Goal: Task Accomplishment & Management: Use online tool/utility

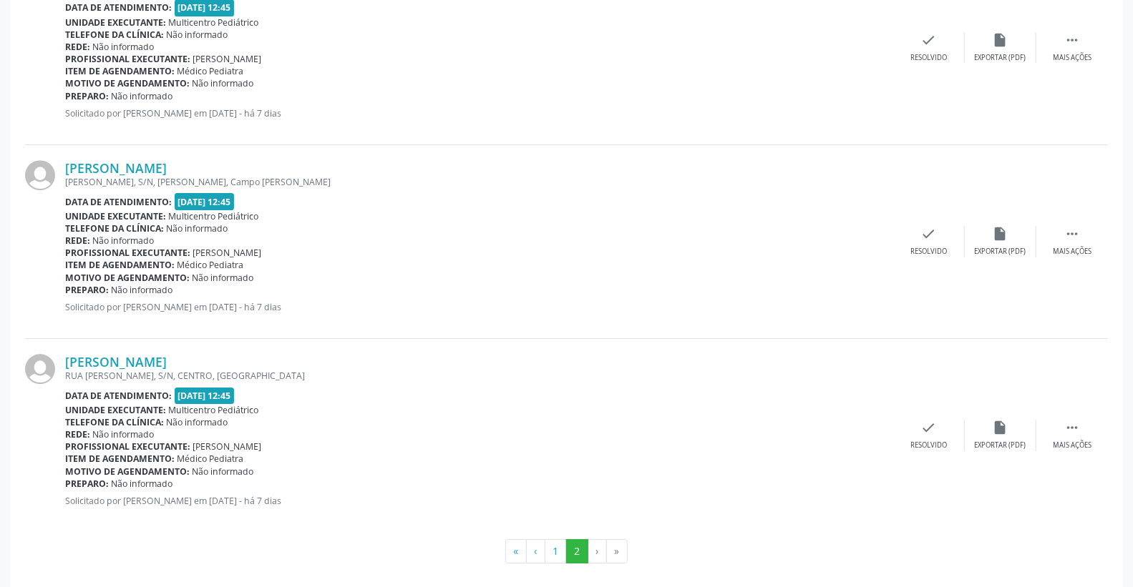
scroll to position [2812, 0]
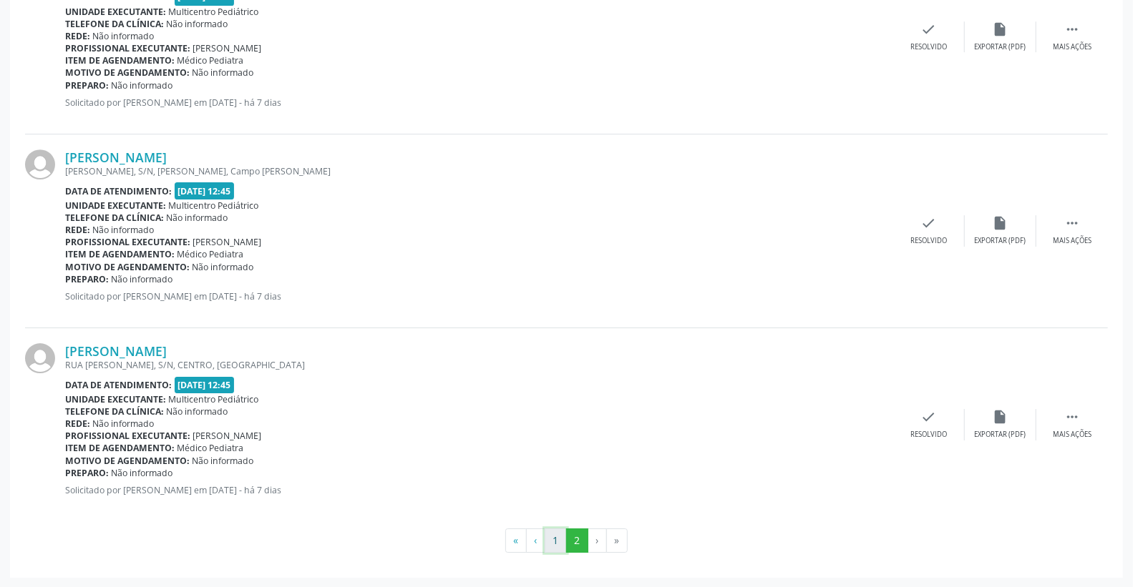
click at [550, 540] on button "1" at bounding box center [556, 541] width 22 height 24
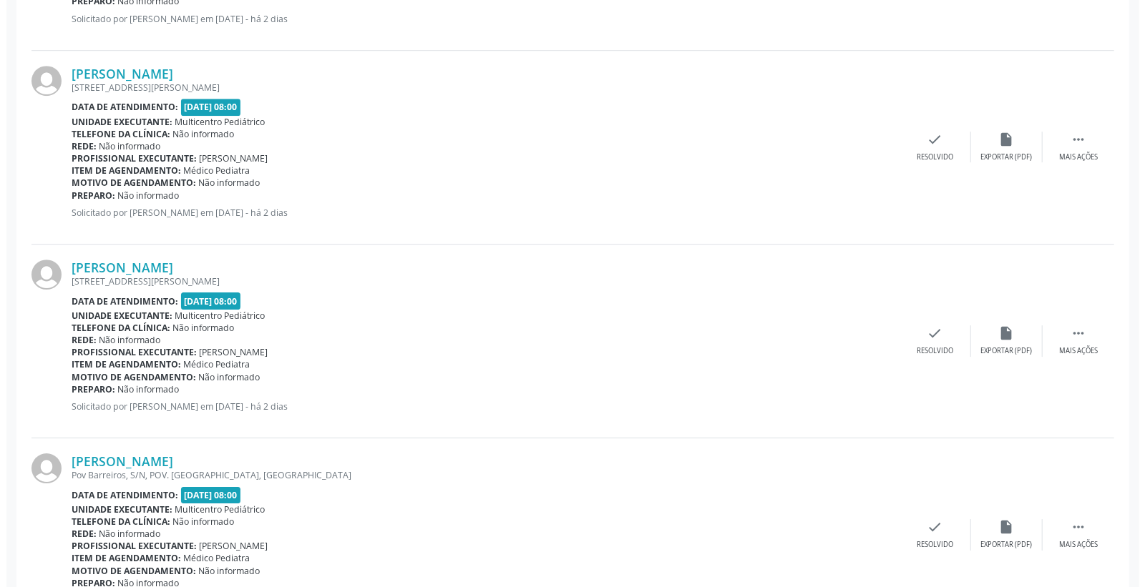
scroll to position [2703, 0]
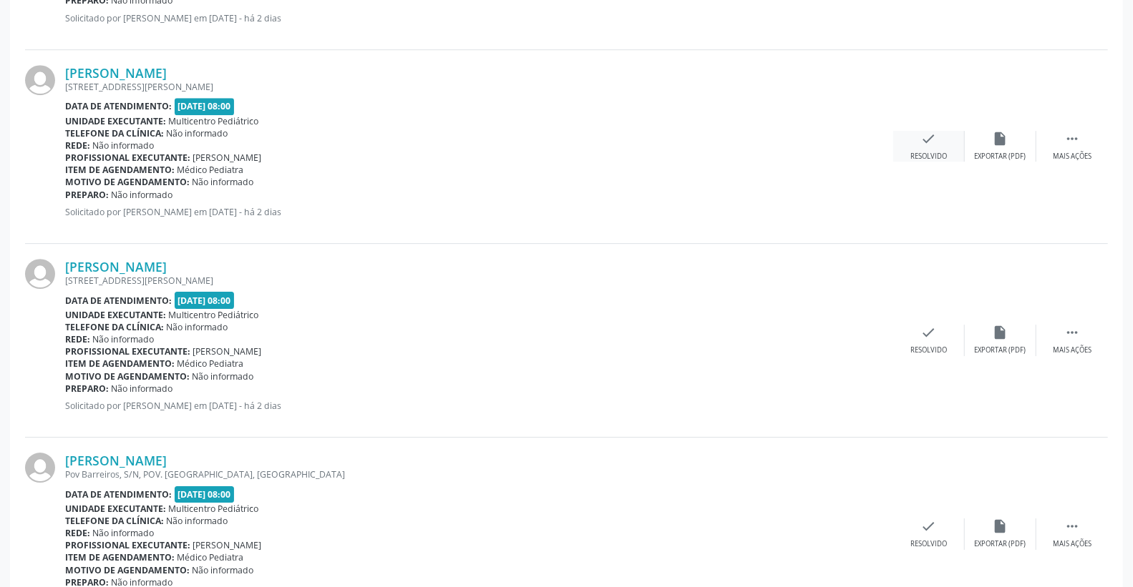
click at [940, 137] on div "check Resolvido" at bounding box center [929, 146] width 72 height 31
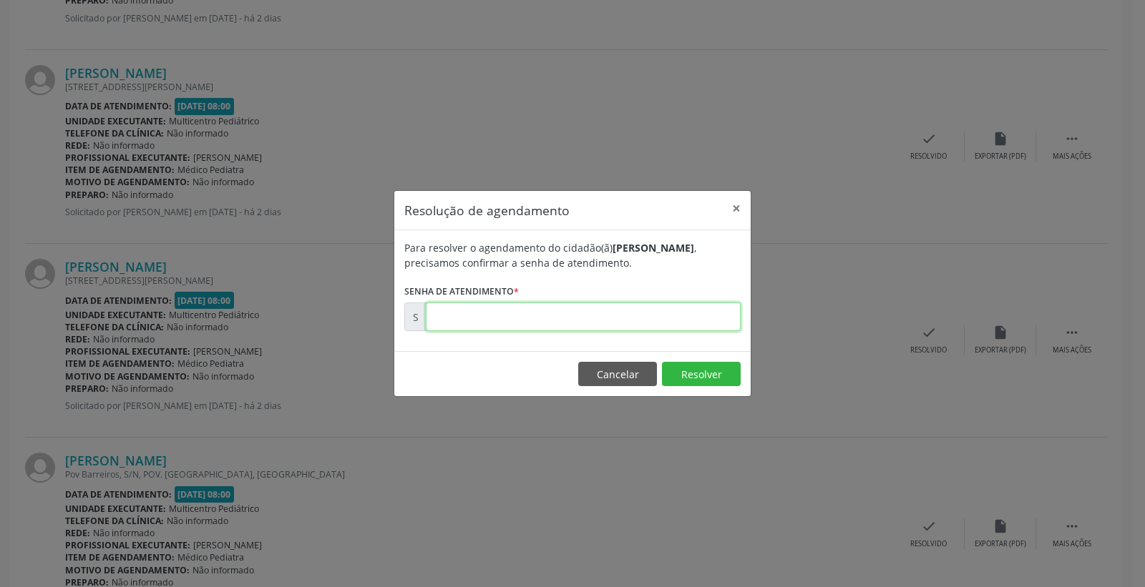
click at [711, 319] on input "text" at bounding box center [583, 317] width 315 height 29
type input "00181006"
click at [696, 403] on div "Resolução de agendamento × Para resolver o agendamento do cidadão(ã) [PERSON_NA…" at bounding box center [572, 293] width 1145 height 587
click at [700, 376] on button "Resolver" at bounding box center [701, 374] width 79 height 24
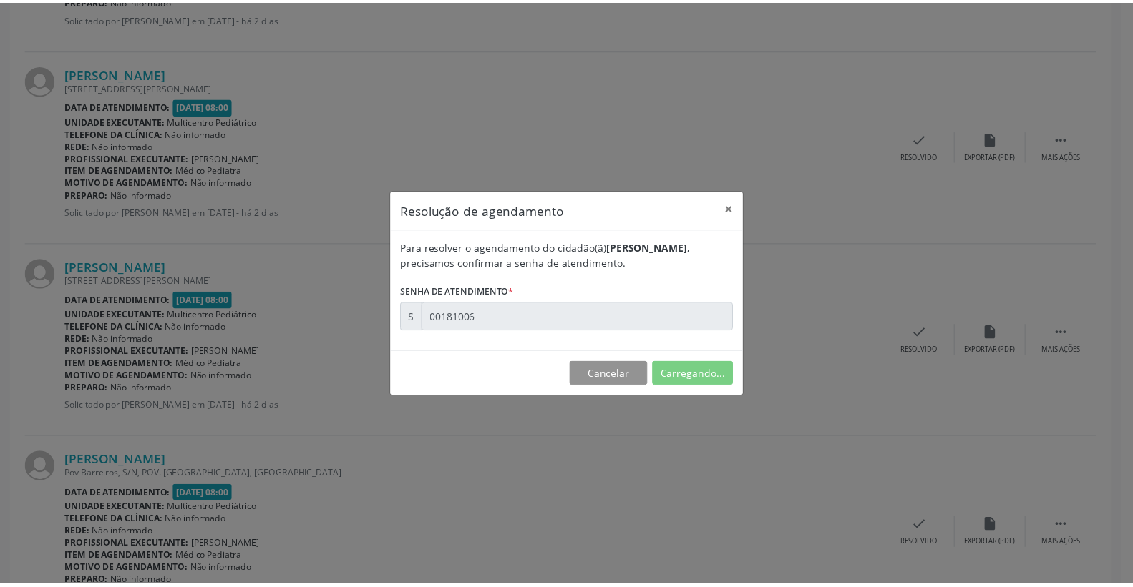
scroll to position [0, 0]
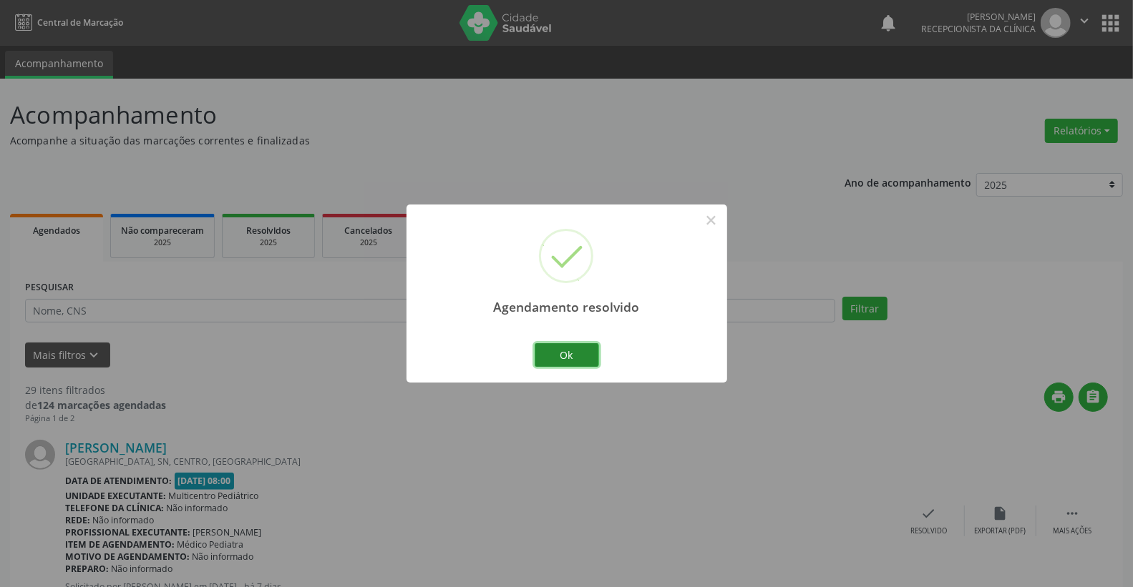
click at [574, 346] on button "Ok" at bounding box center [567, 355] width 64 height 24
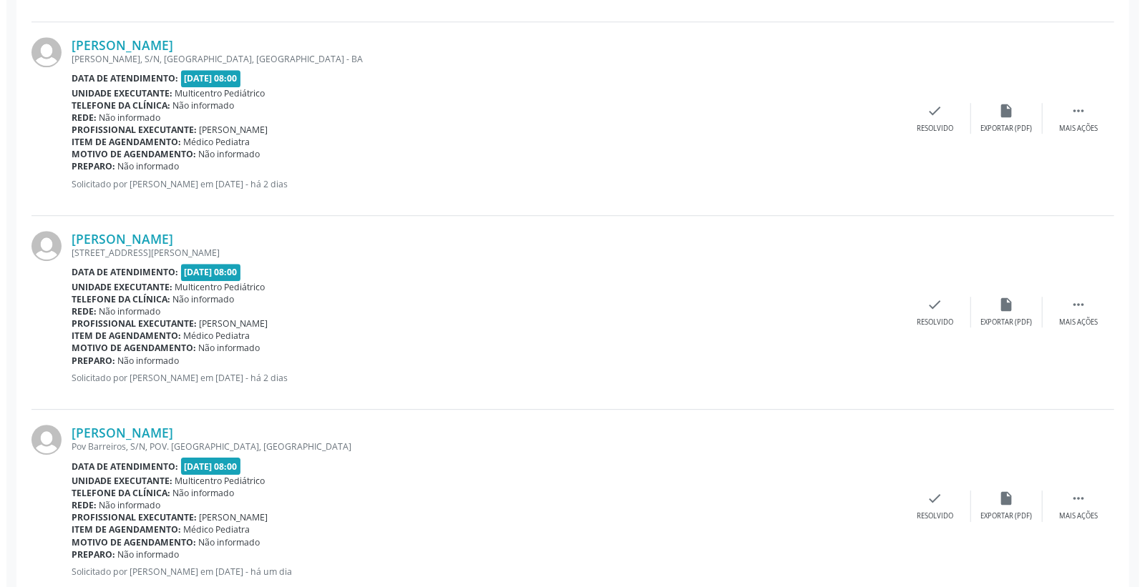
scroll to position [2544, 0]
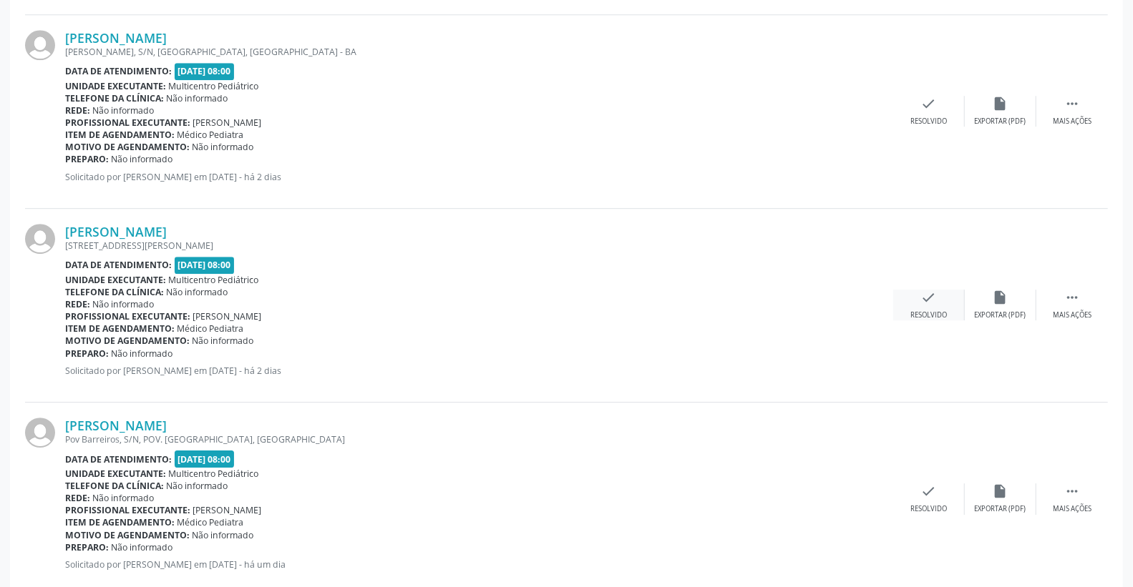
click at [922, 296] on div "check Resolvido" at bounding box center [929, 305] width 72 height 31
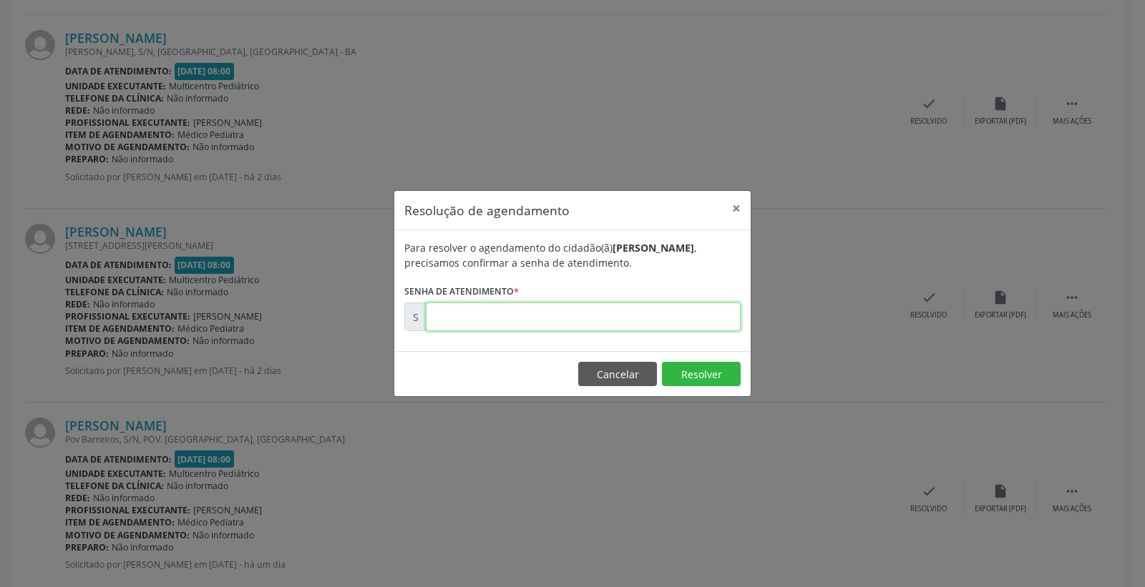
click at [696, 319] on input "text" at bounding box center [583, 317] width 315 height 29
type input "00181007"
click at [708, 365] on button "Resolver" at bounding box center [701, 374] width 79 height 24
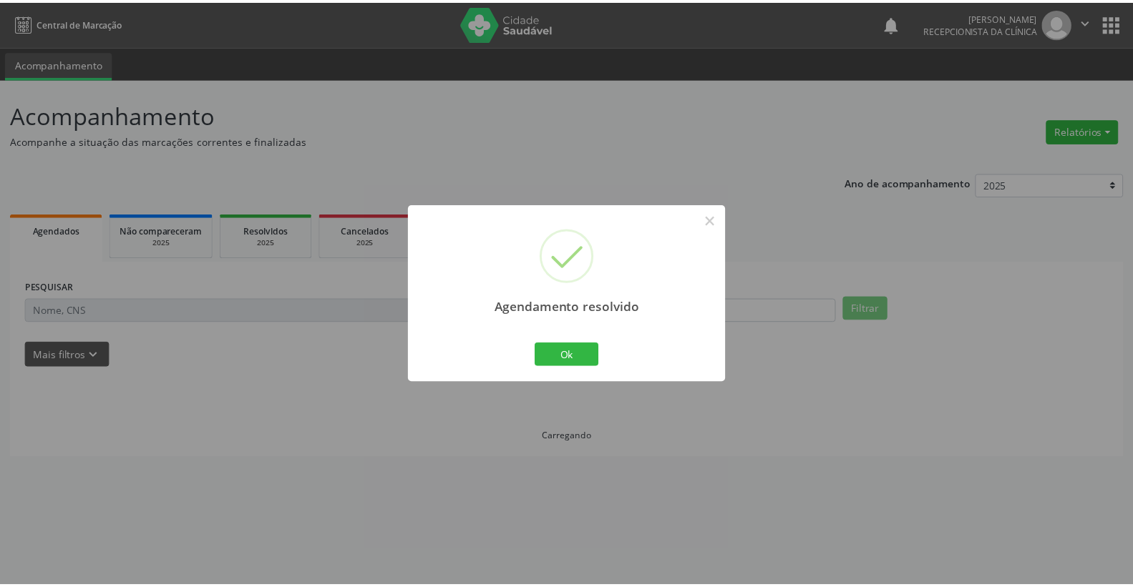
scroll to position [0, 0]
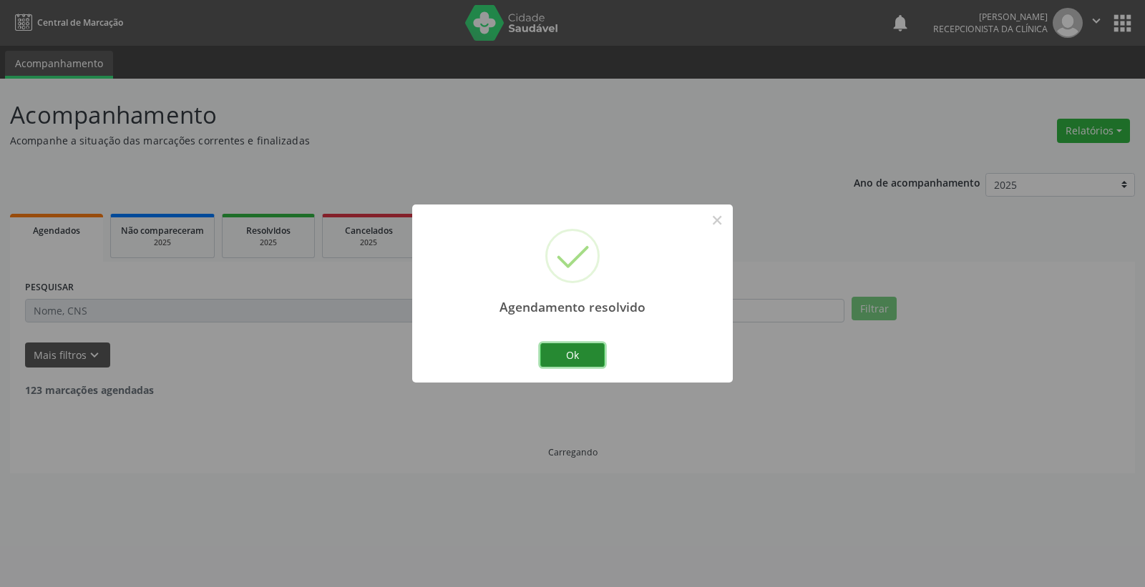
click at [592, 351] on button "Ok" at bounding box center [572, 355] width 64 height 24
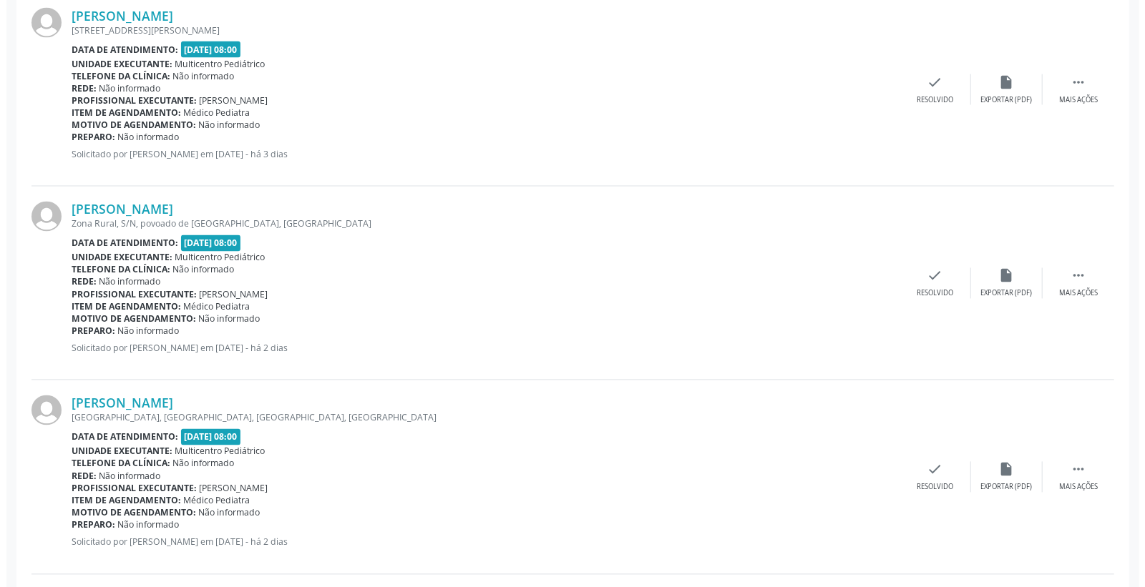
scroll to position [1749, 0]
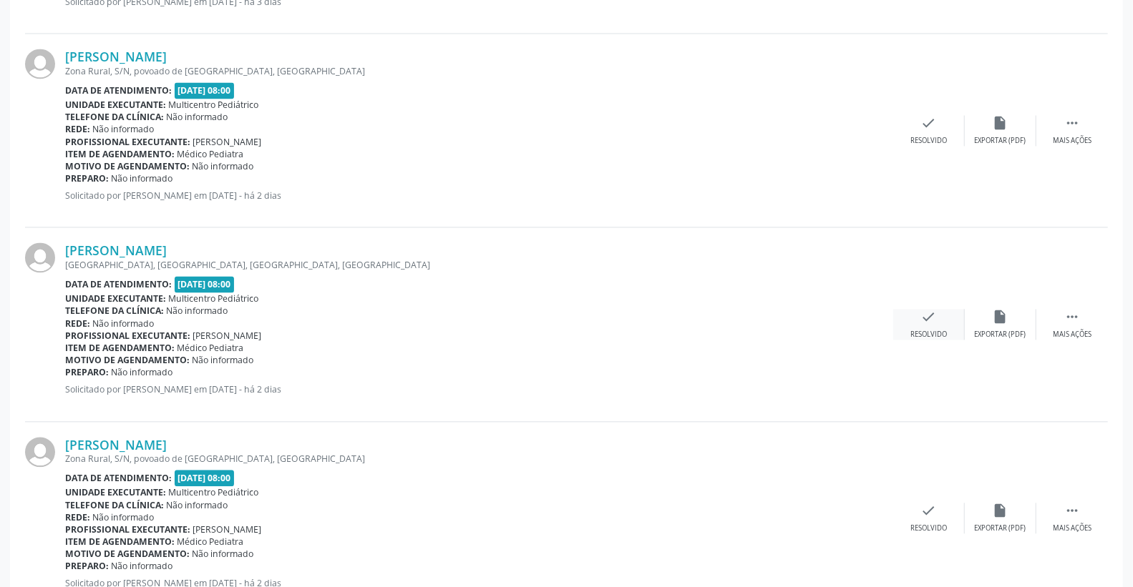
click at [936, 326] on div "check Resolvido" at bounding box center [929, 324] width 72 height 31
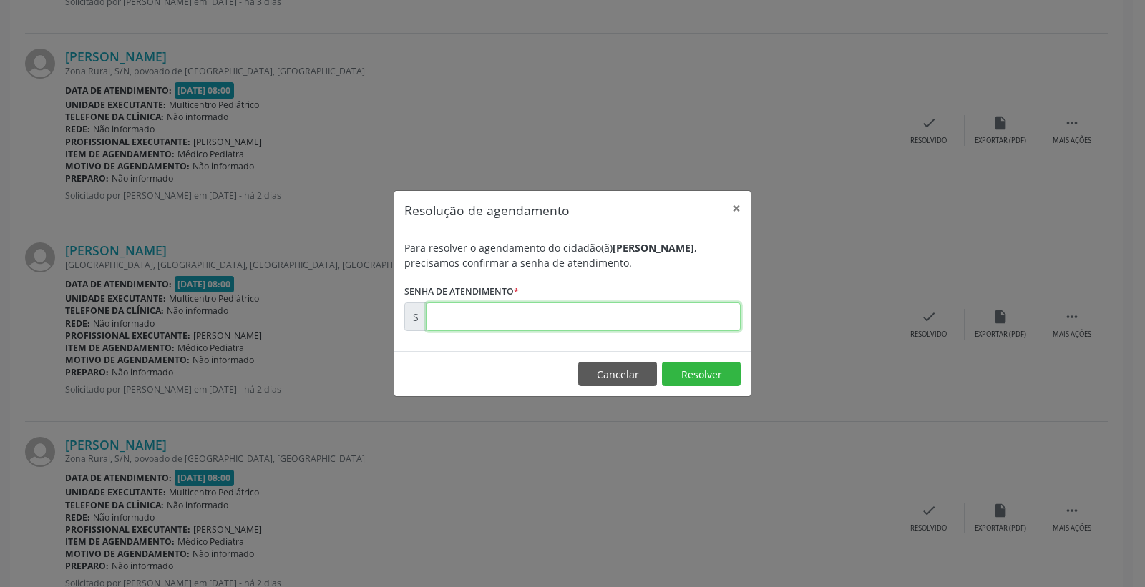
click at [694, 316] on input "text" at bounding box center [583, 317] width 315 height 29
type input "00180950"
click at [690, 376] on button "Resolver" at bounding box center [701, 374] width 79 height 24
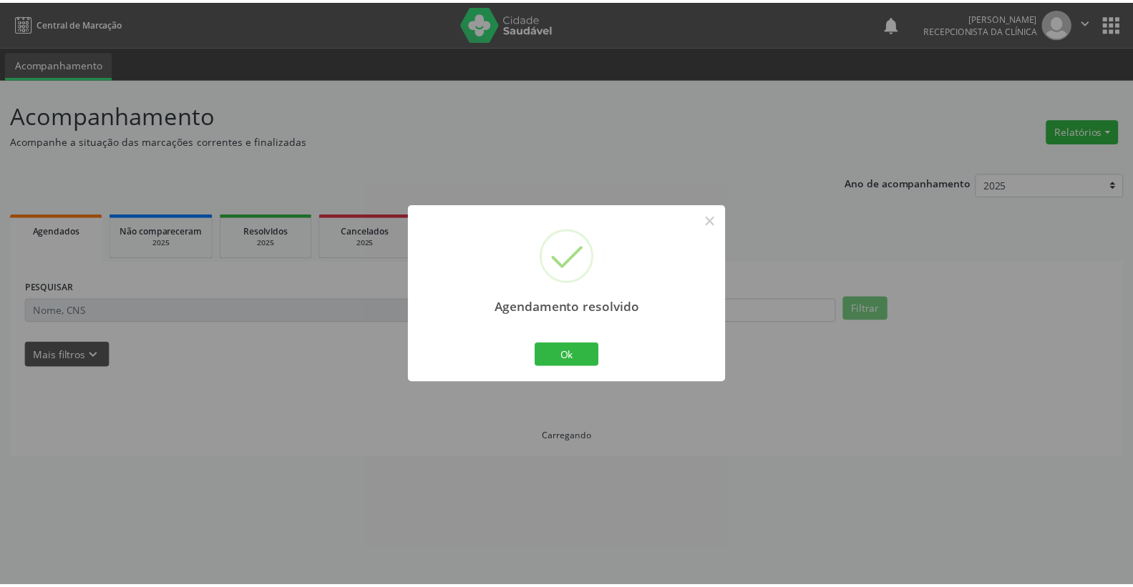
scroll to position [0, 0]
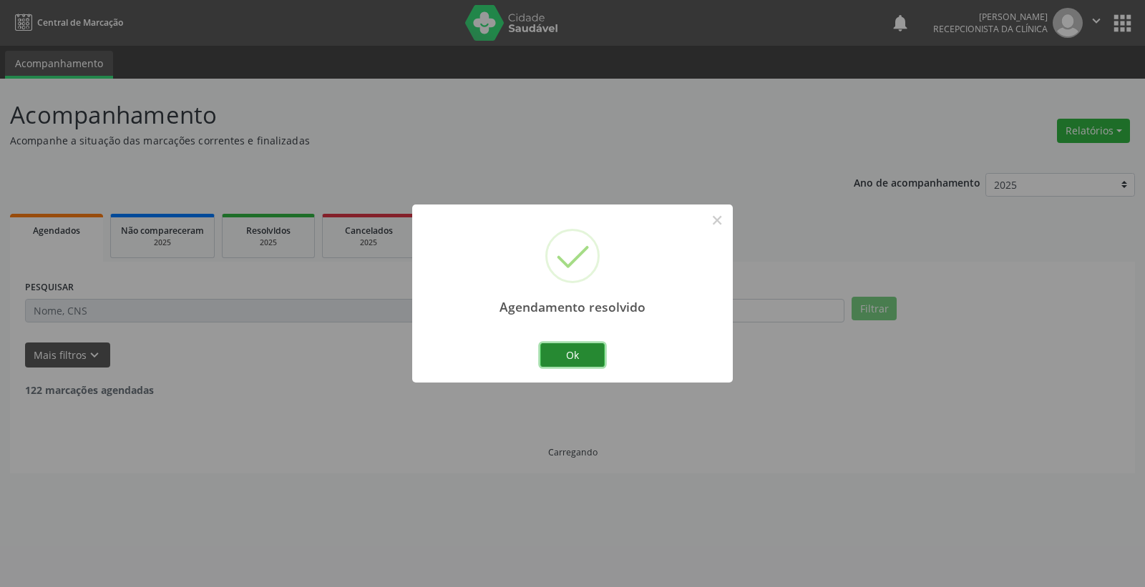
drag, startPoint x: 567, startPoint y: 354, endPoint x: 556, endPoint y: 352, distance: 11.6
click at [556, 352] on button "Ok" at bounding box center [572, 355] width 64 height 24
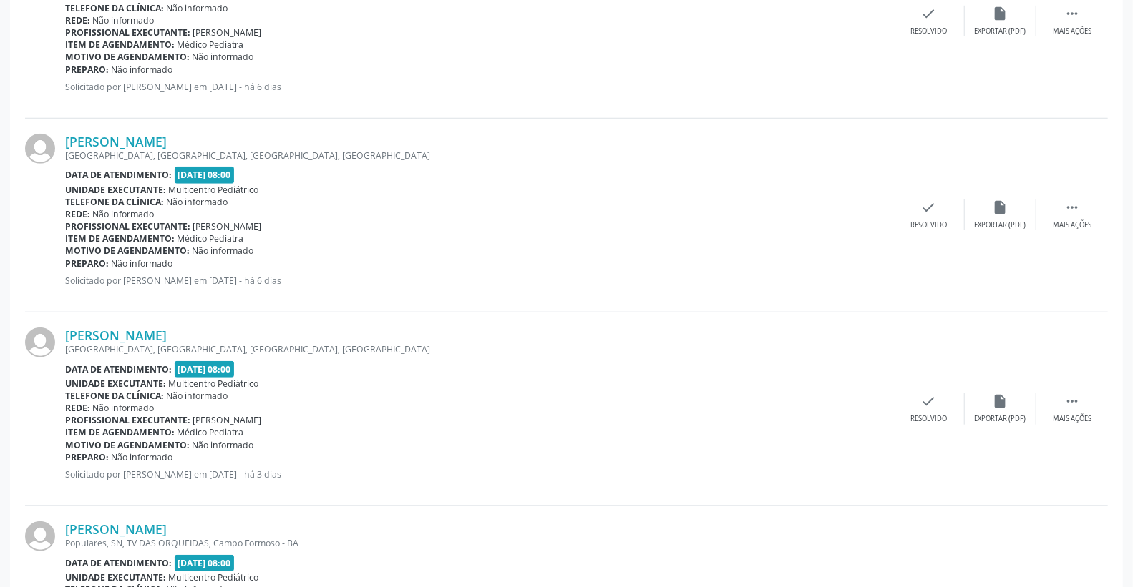
scroll to position [716, 0]
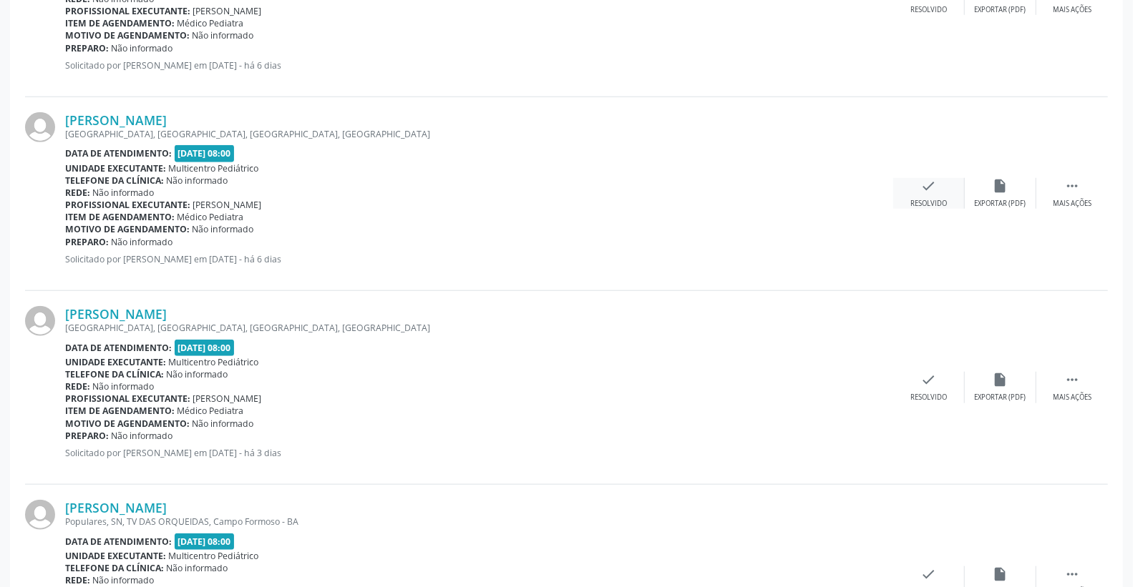
click at [942, 188] on div "check Resolvido" at bounding box center [929, 193] width 72 height 31
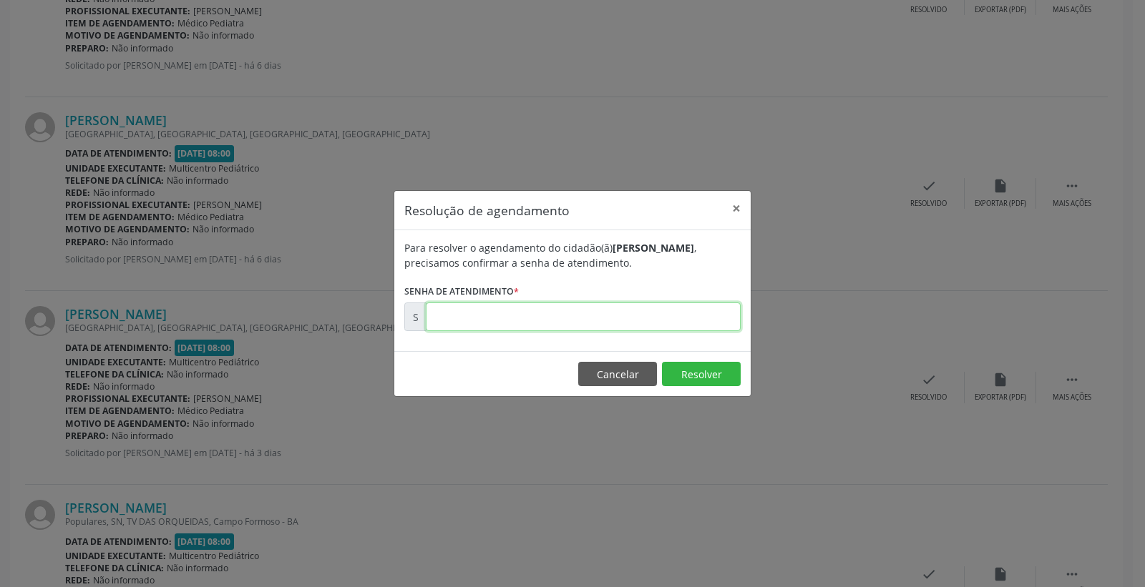
click at [697, 319] on input "text" at bounding box center [583, 317] width 315 height 29
click at [670, 373] on button "Resolver" at bounding box center [701, 374] width 79 height 24
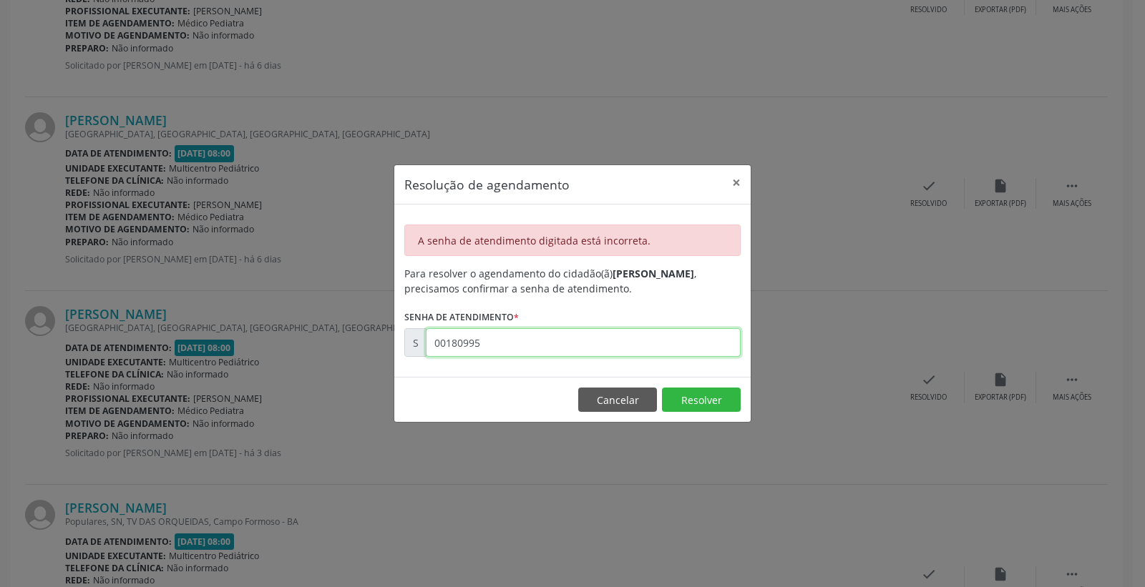
click at [496, 344] on input "00180995" at bounding box center [583, 342] width 315 height 29
type input "00180995"
click at [686, 396] on button "Resolver" at bounding box center [701, 400] width 79 height 24
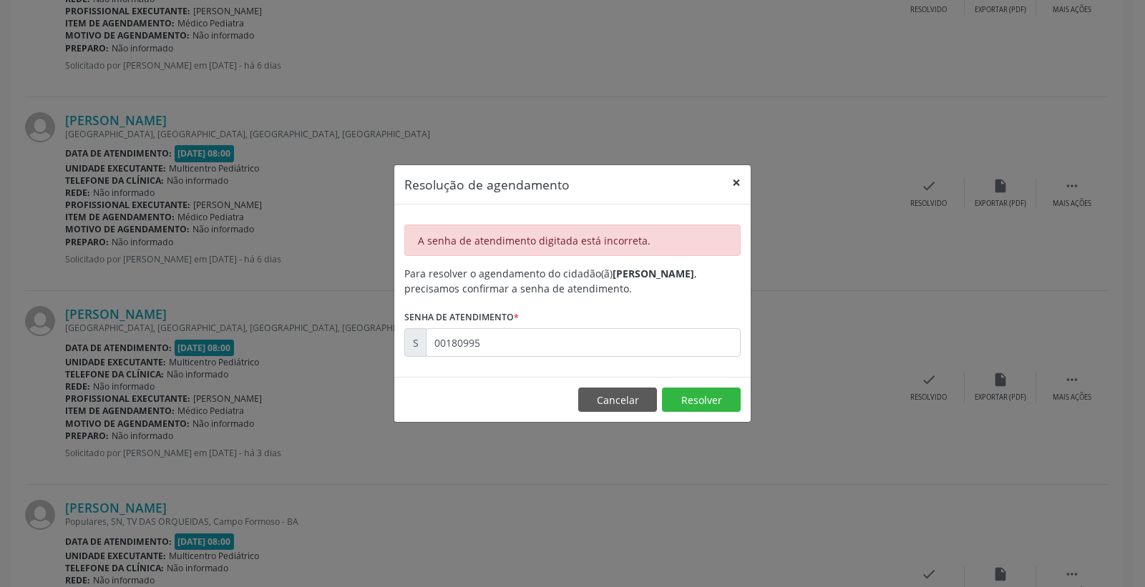
click at [734, 180] on button "×" at bounding box center [736, 182] width 29 height 35
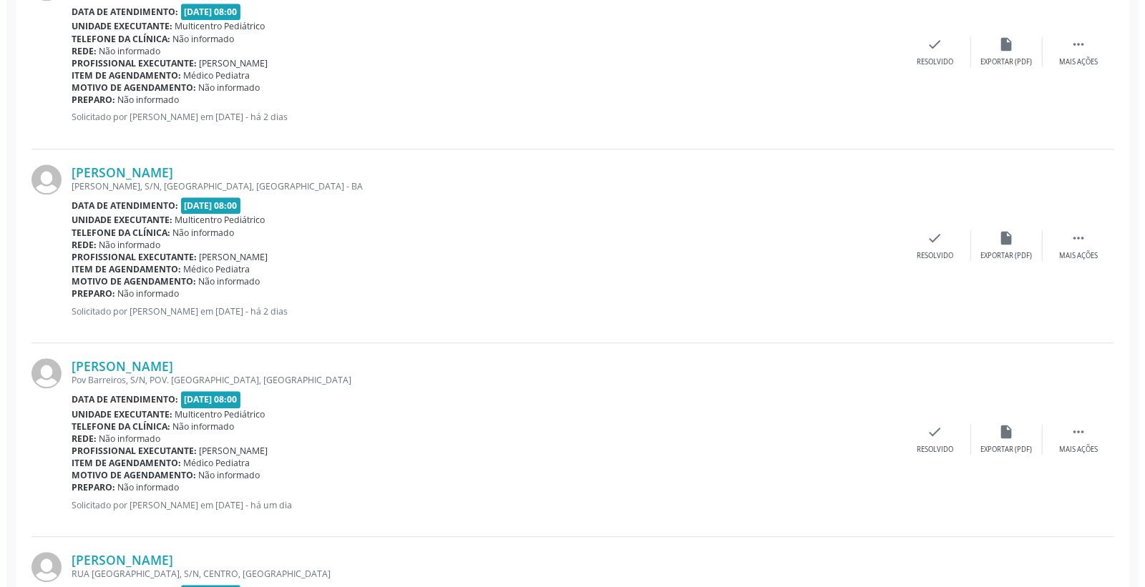
scroll to position [2226, 0]
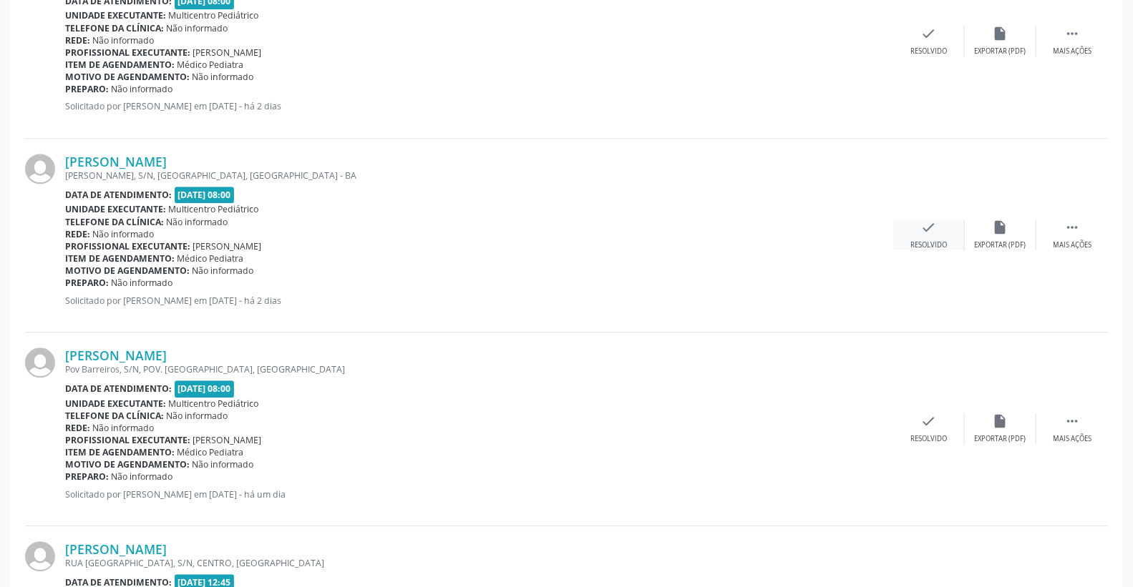
click at [935, 228] on icon "check" at bounding box center [929, 228] width 16 height 16
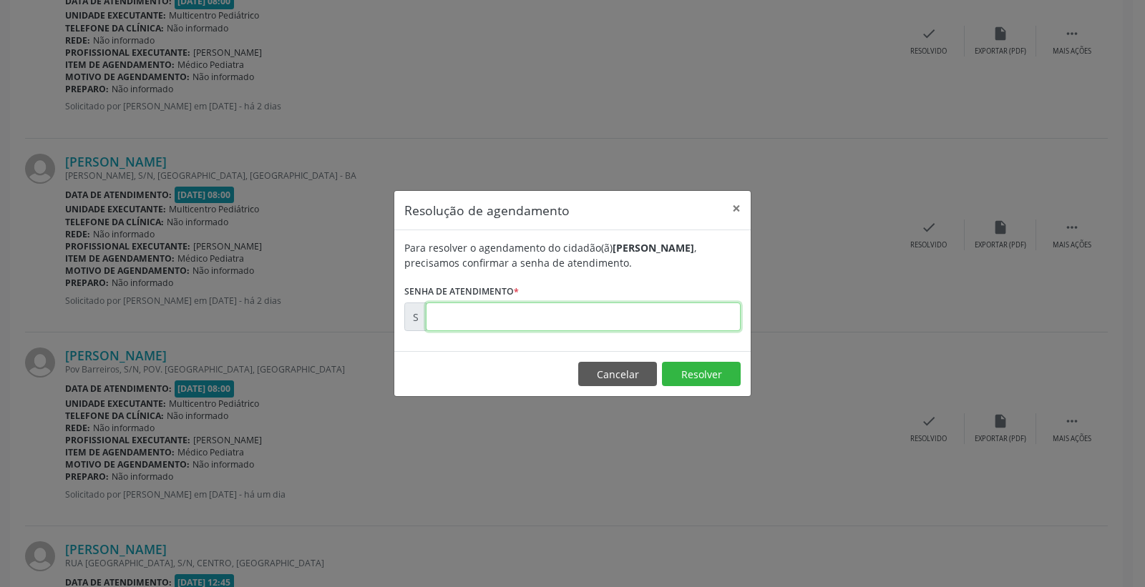
click at [705, 318] on input "text" at bounding box center [583, 317] width 315 height 29
type input "00180995"
click at [704, 364] on button "Resolver" at bounding box center [701, 374] width 79 height 24
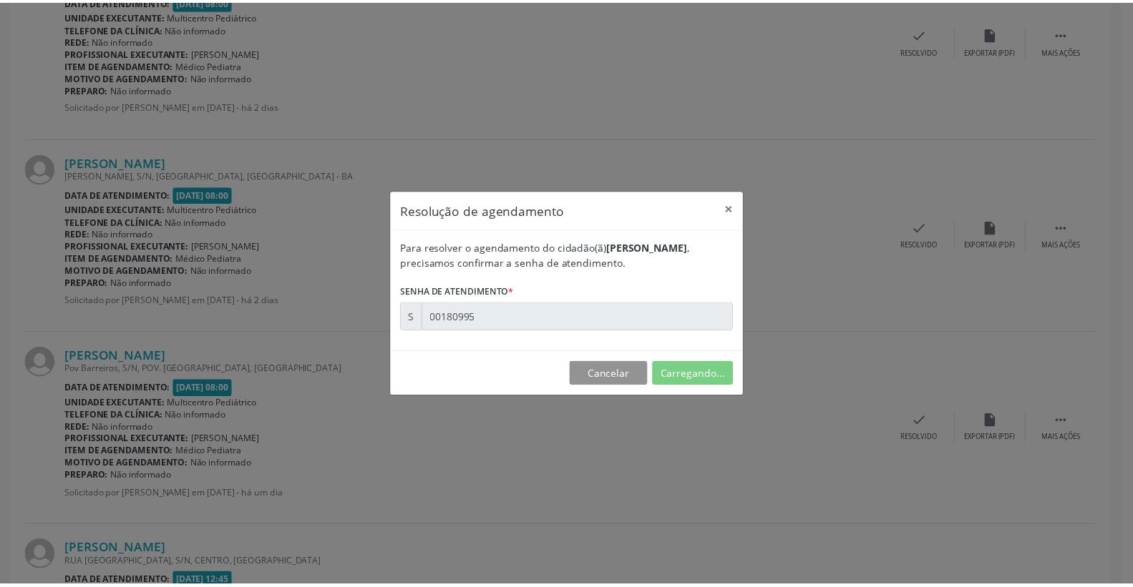
scroll to position [0, 0]
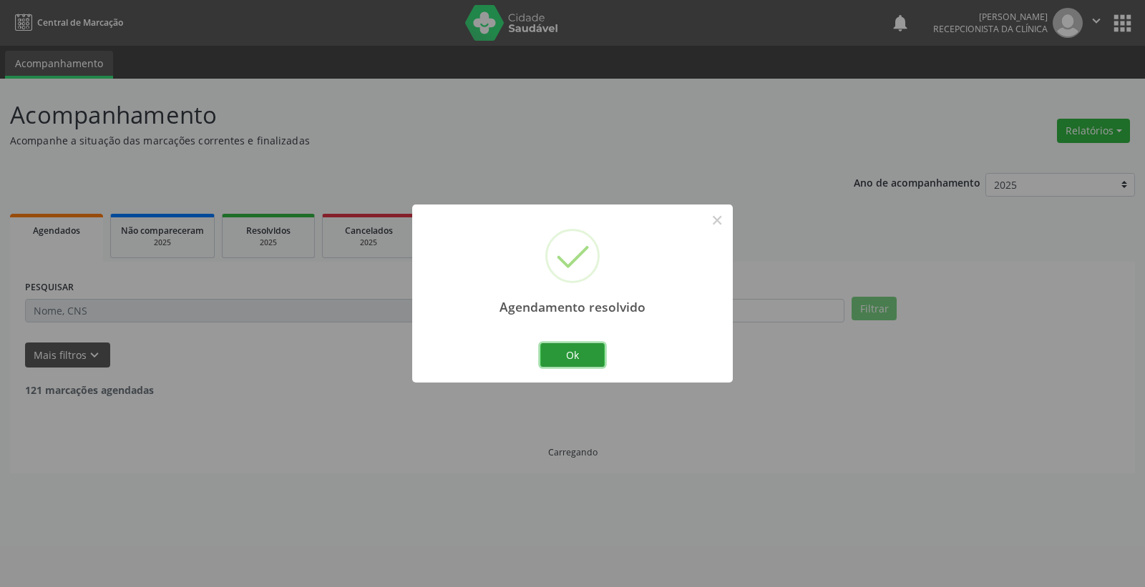
click at [567, 344] on button "Ok" at bounding box center [572, 355] width 64 height 24
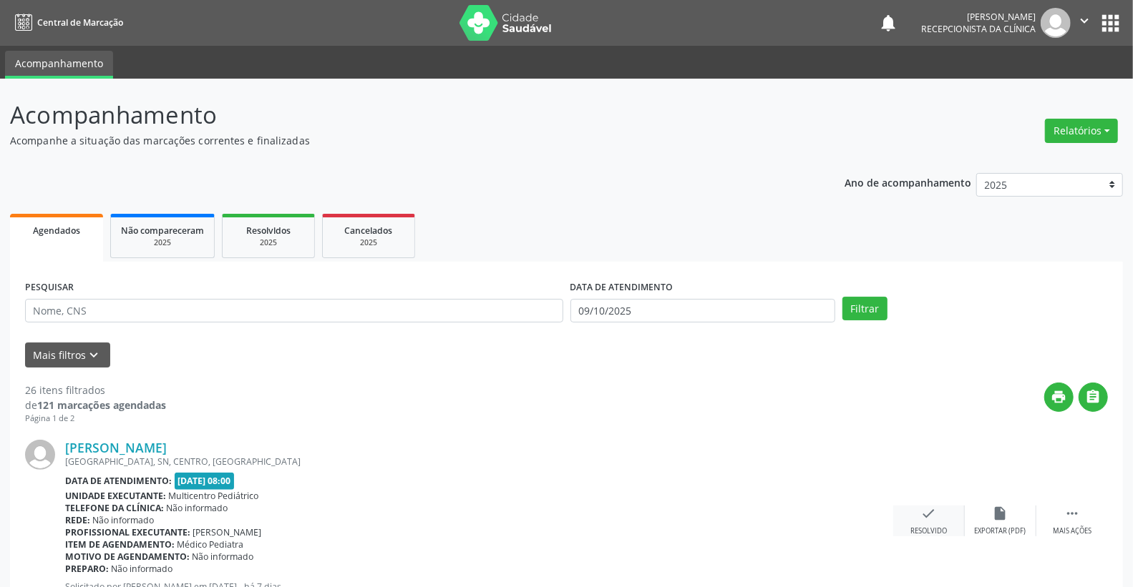
click at [945, 521] on div "check Resolvido" at bounding box center [929, 521] width 72 height 31
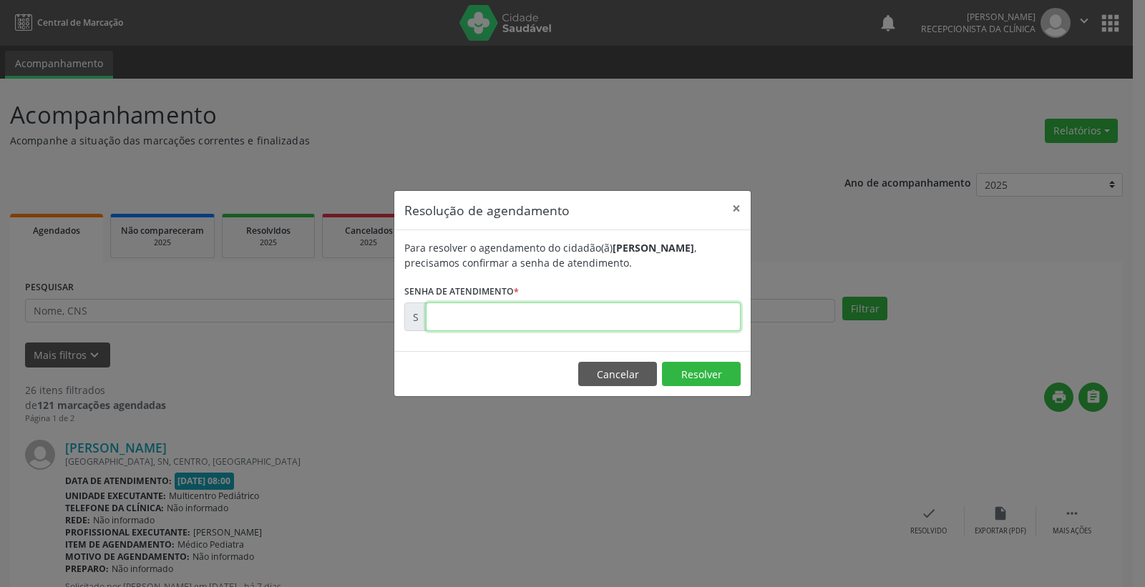
click at [704, 324] on input "text" at bounding box center [583, 317] width 315 height 29
type input "00180235"
click at [688, 376] on button "Resolver" at bounding box center [701, 374] width 79 height 24
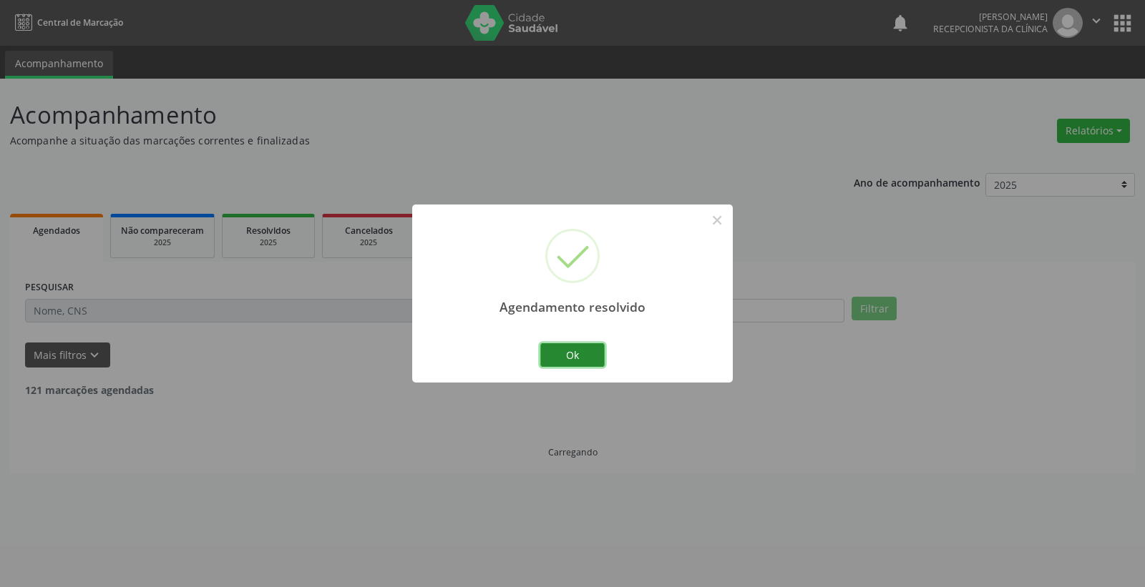
click at [575, 359] on button "Ok" at bounding box center [572, 355] width 64 height 24
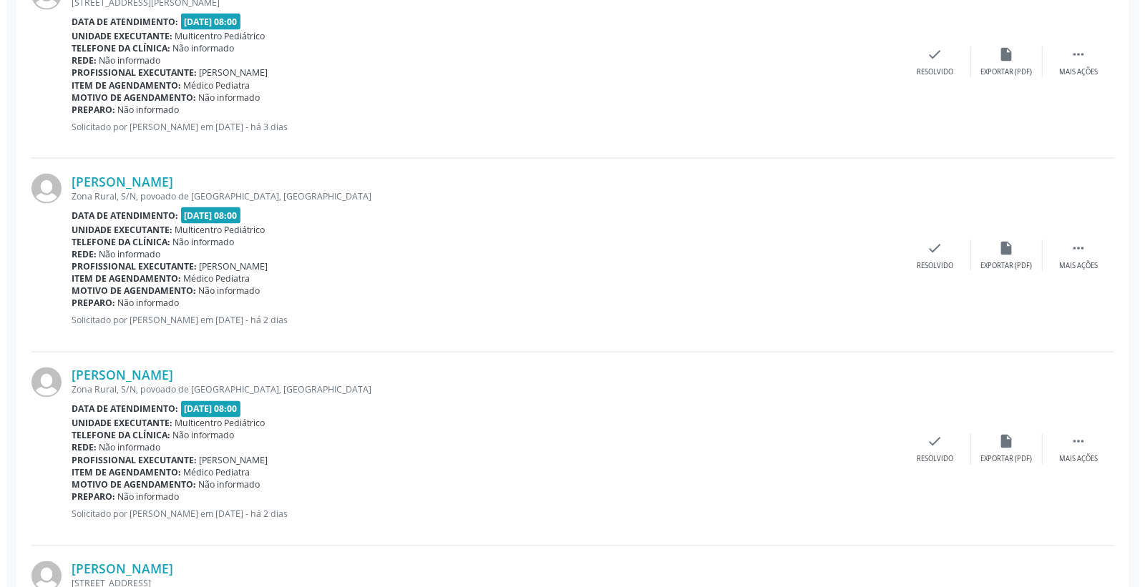
scroll to position [1431, 0]
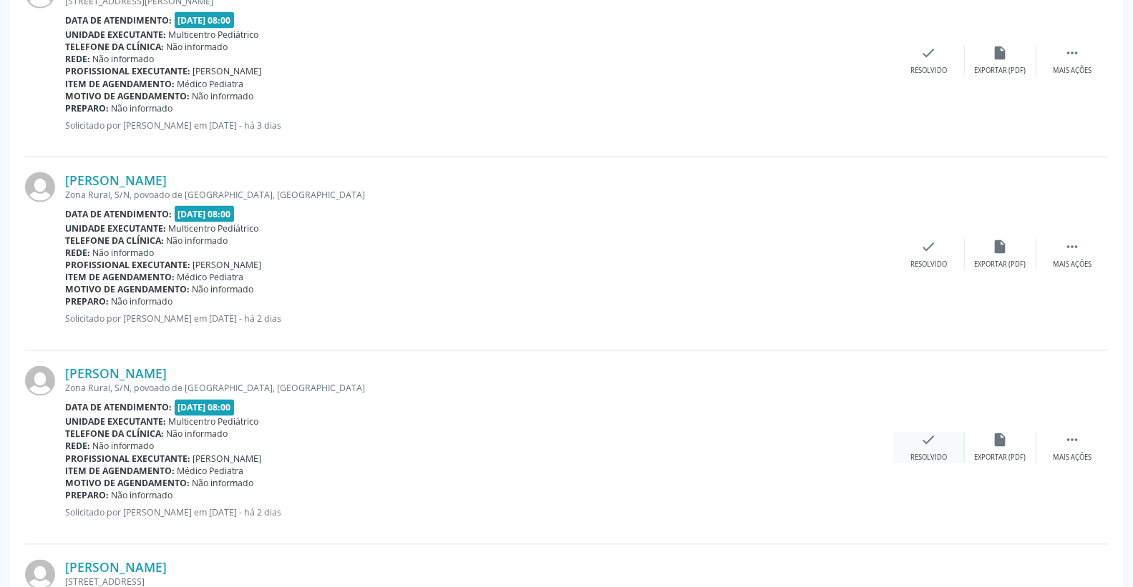
click at [933, 435] on icon "check" at bounding box center [929, 441] width 16 height 16
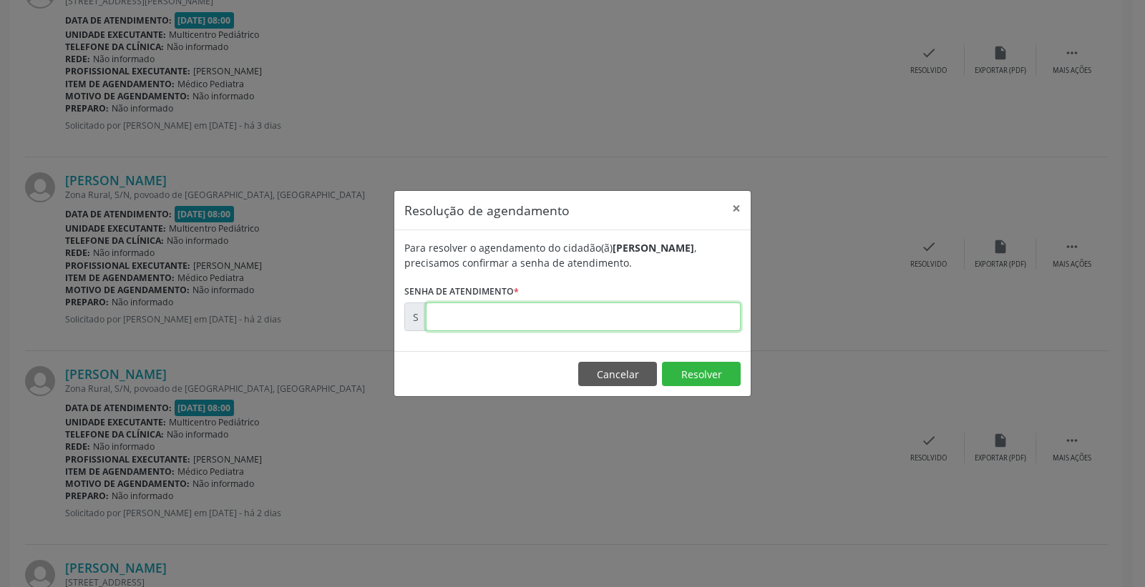
click at [698, 322] on input "text" at bounding box center [583, 317] width 315 height 29
type input "00180954"
click at [691, 376] on button "Resolver" at bounding box center [701, 374] width 79 height 24
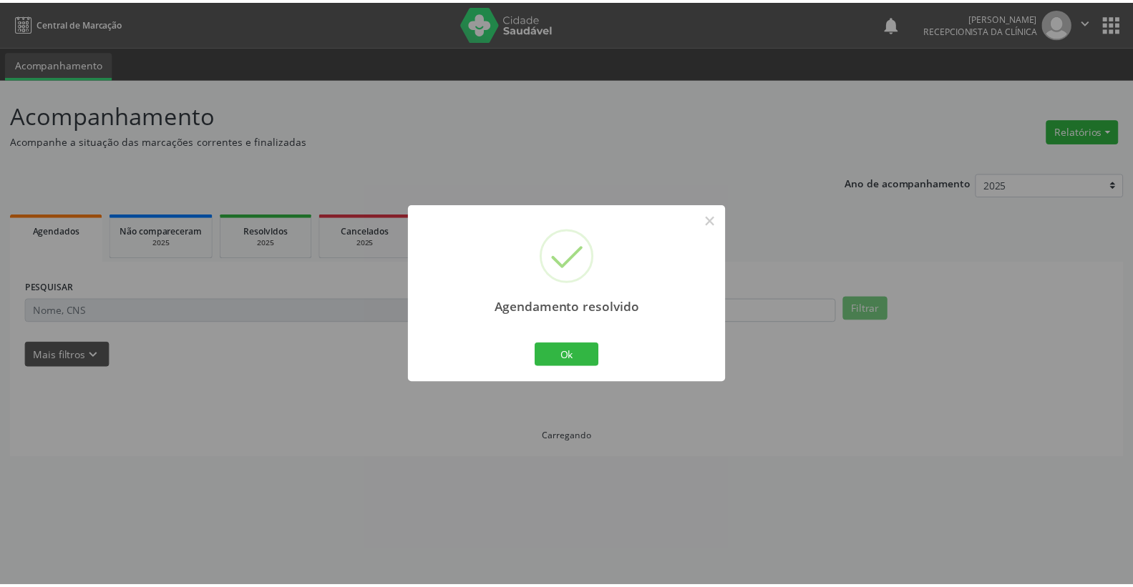
scroll to position [0, 0]
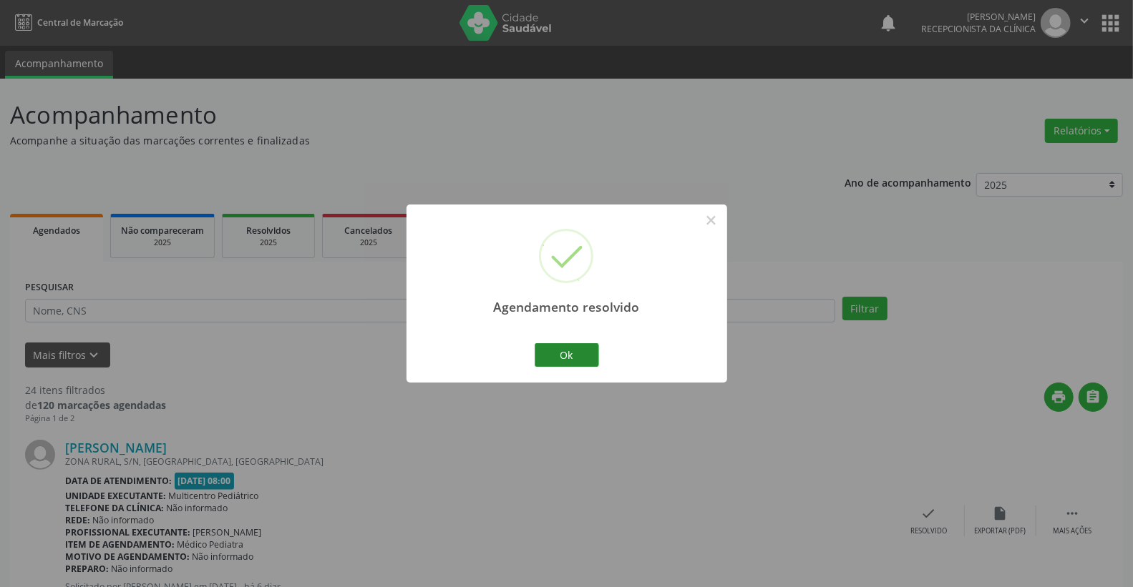
click at [571, 367] on div "Ok Cancel" at bounding box center [566, 355] width 71 height 30
click at [570, 363] on button "Ok" at bounding box center [567, 355] width 64 height 24
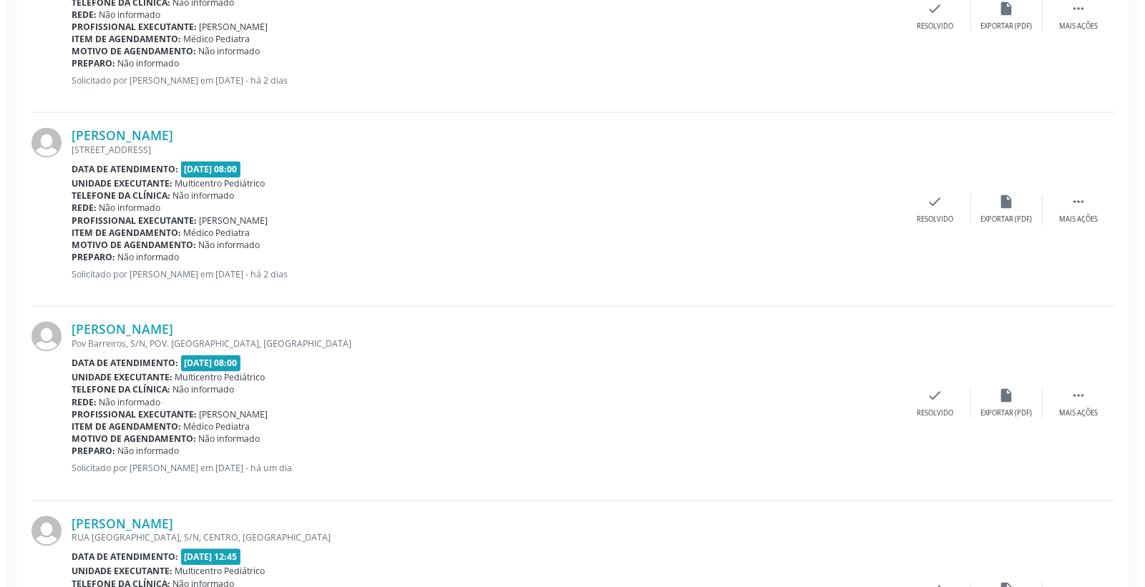
scroll to position [1828, 0]
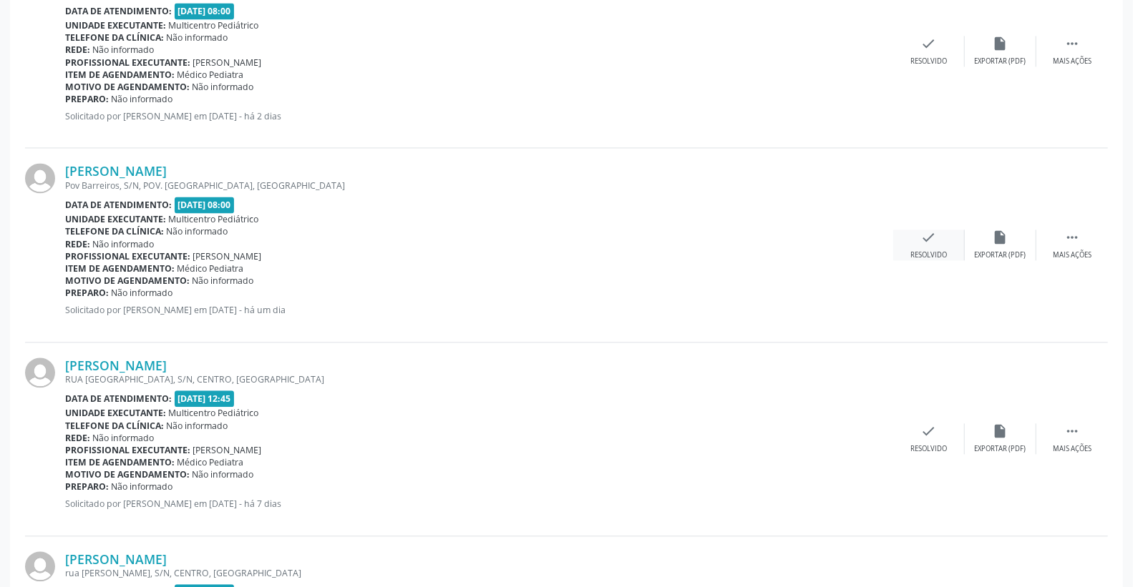
click at [937, 234] on div "check Resolvido" at bounding box center [929, 245] width 72 height 31
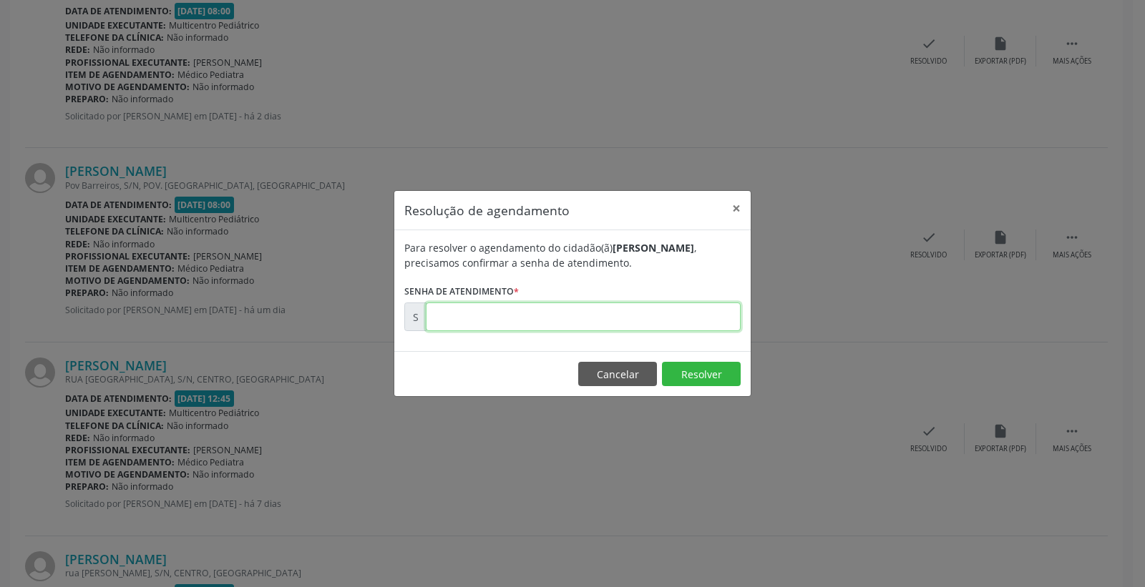
click at [683, 309] on input "text" at bounding box center [583, 317] width 315 height 29
type input "00181165"
click at [700, 373] on button "Resolver" at bounding box center [701, 374] width 79 height 24
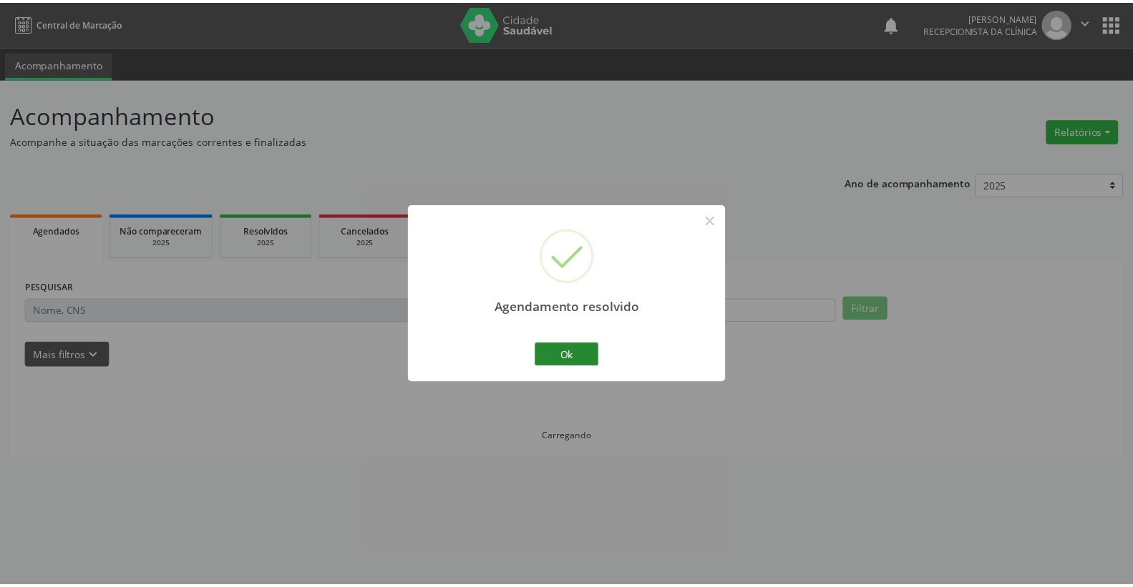
scroll to position [0, 0]
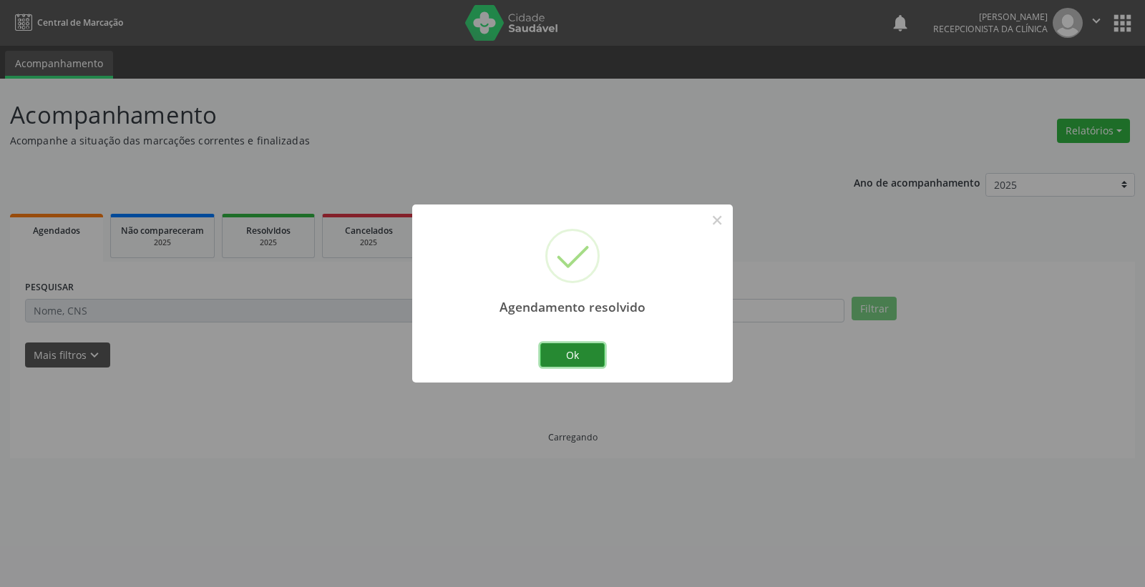
click at [587, 360] on button "Ok" at bounding box center [572, 355] width 64 height 24
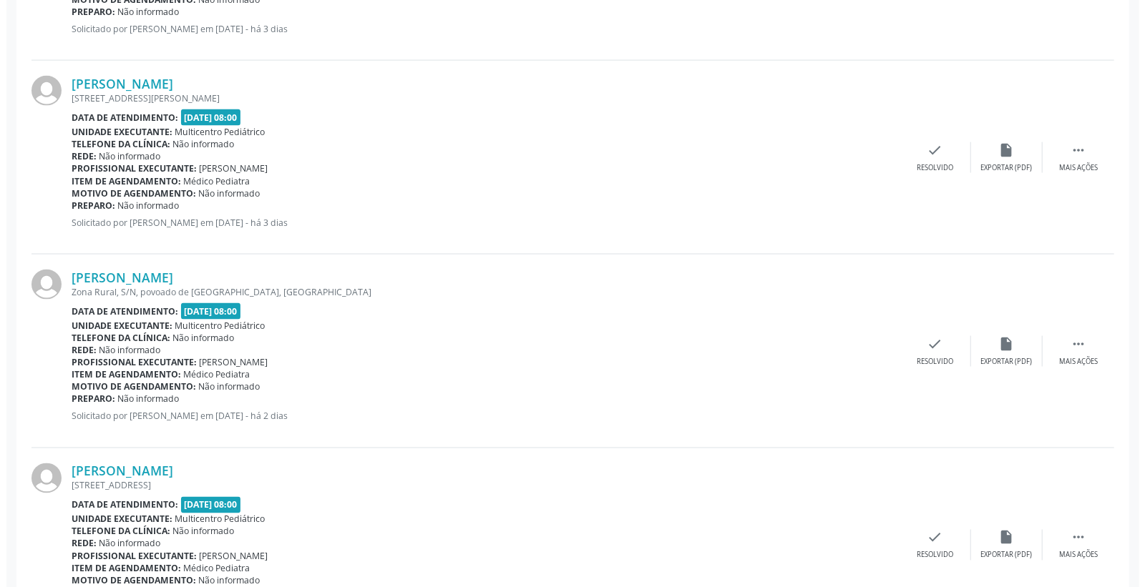
scroll to position [1351, 0]
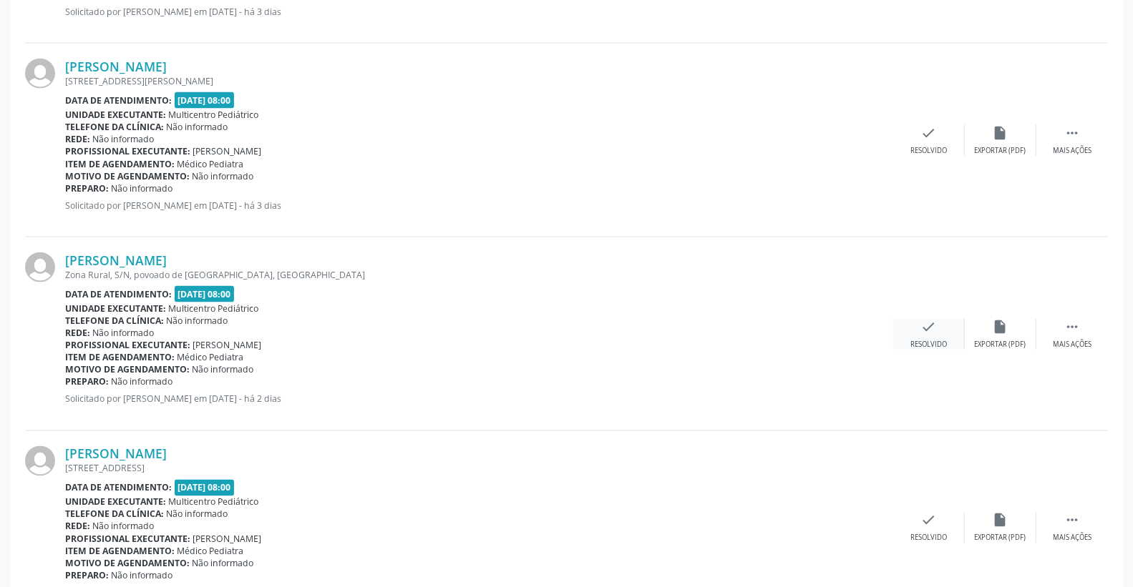
click at [936, 328] on div "check Resolvido" at bounding box center [929, 334] width 72 height 31
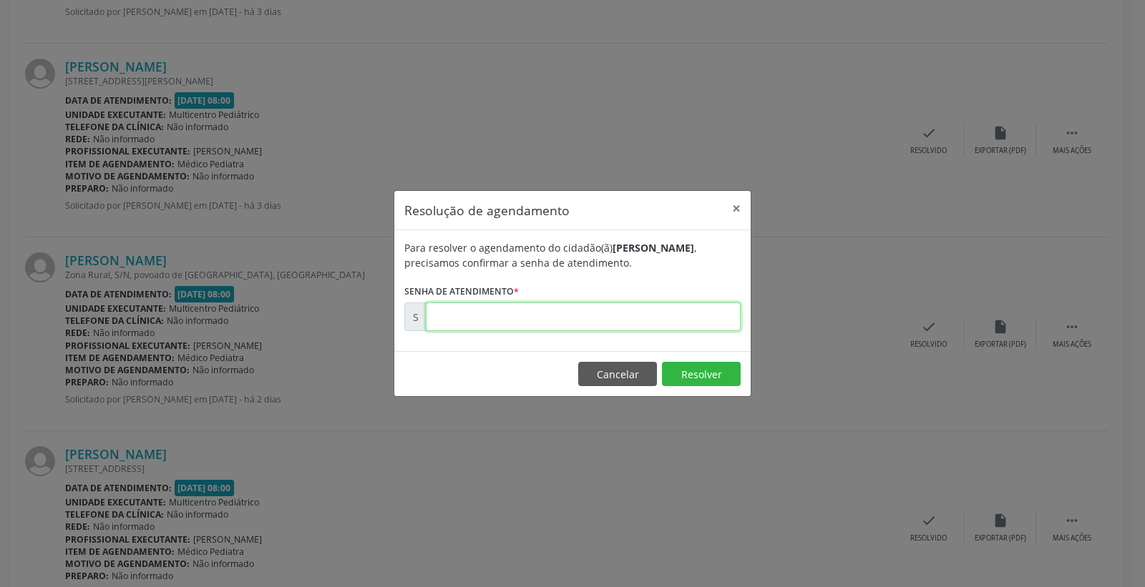
click at [685, 322] on input "text" at bounding box center [583, 317] width 315 height 29
type input "00180942"
click at [691, 370] on button "Resolver" at bounding box center [701, 374] width 79 height 24
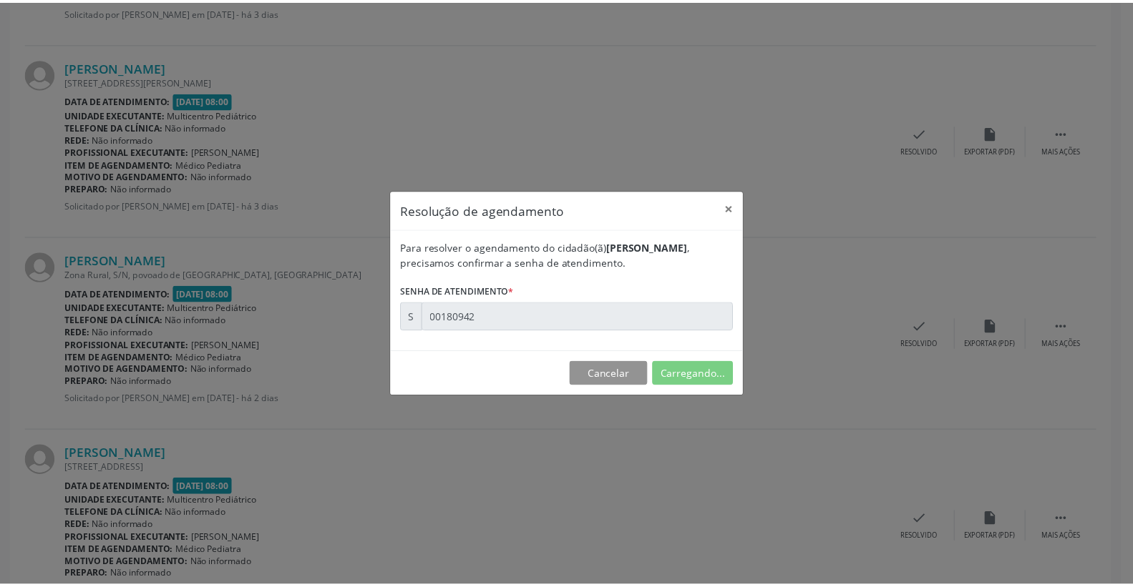
scroll to position [0, 0]
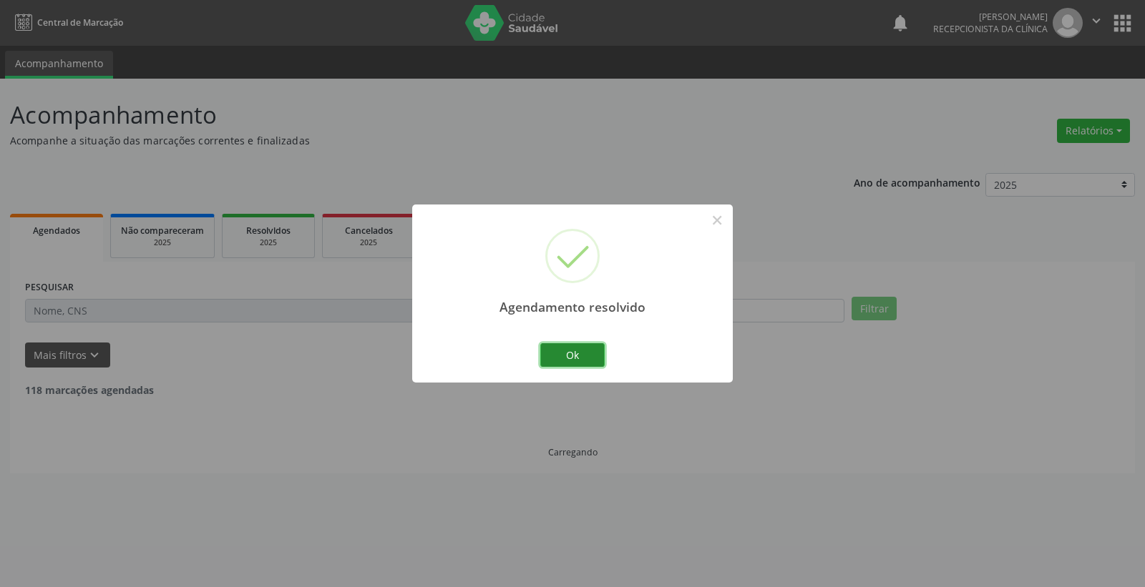
click at [601, 358] on button "Ok" at bounding box center [572, 355] width 64 height 24
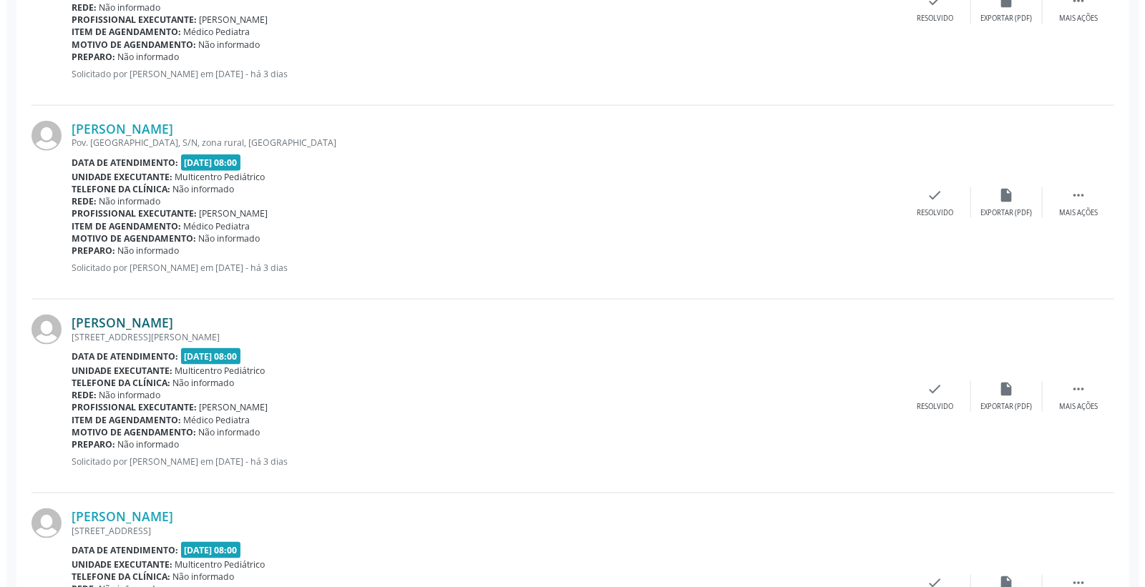
scroll to position [1113, 0]
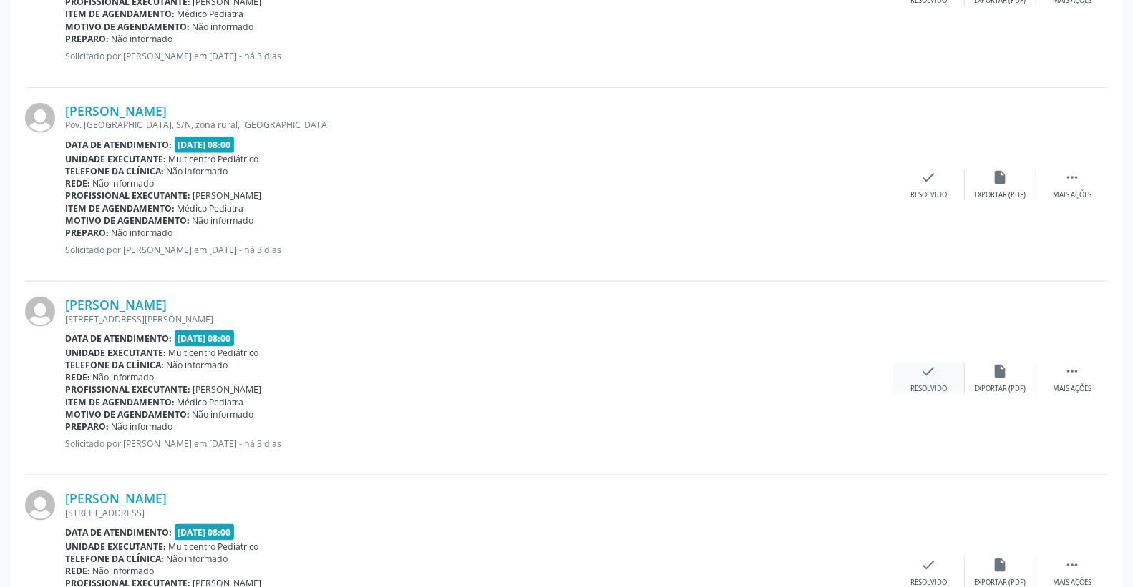
click at [936, 369] on div "check Resolvido" at bounding box center [929, 379] width 72 height 31
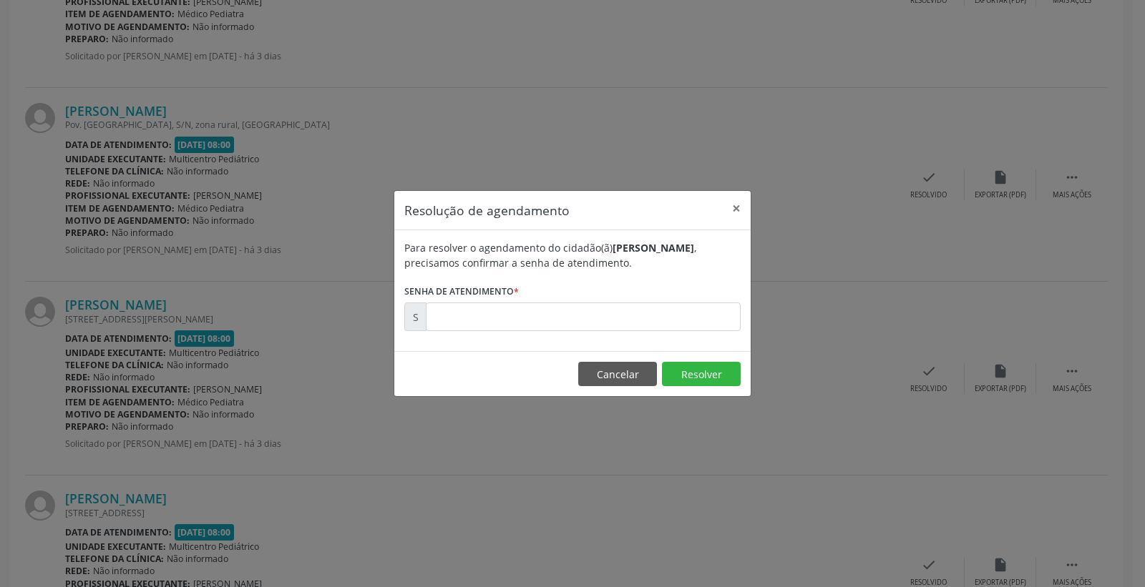
click at [696, 298] on form "Para resolver o agendamento do cidadão(ã) [PERSON_NAME] , precisamos confirmar …" at bounding box center [572, 285] width 336 height 91
click at [670, 312] on input "text" at bounding box center [583, 317] width 315 height 29
type input "00180901"
click at [708, 383] on button "Resolver" at bounding box center [701, 374] width 79 height 24
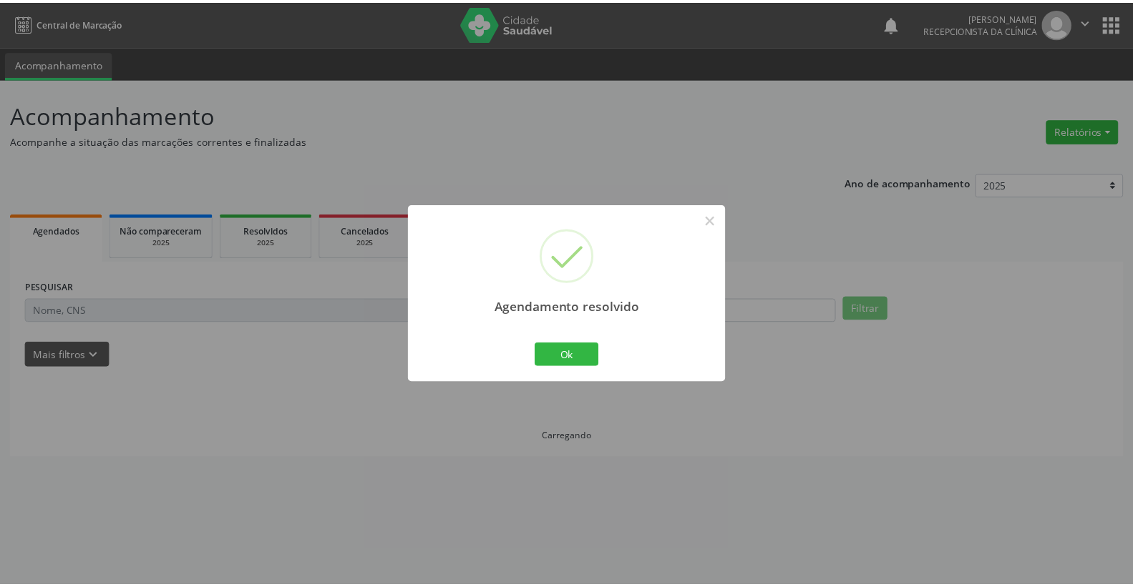
scroll to position [0, 0]
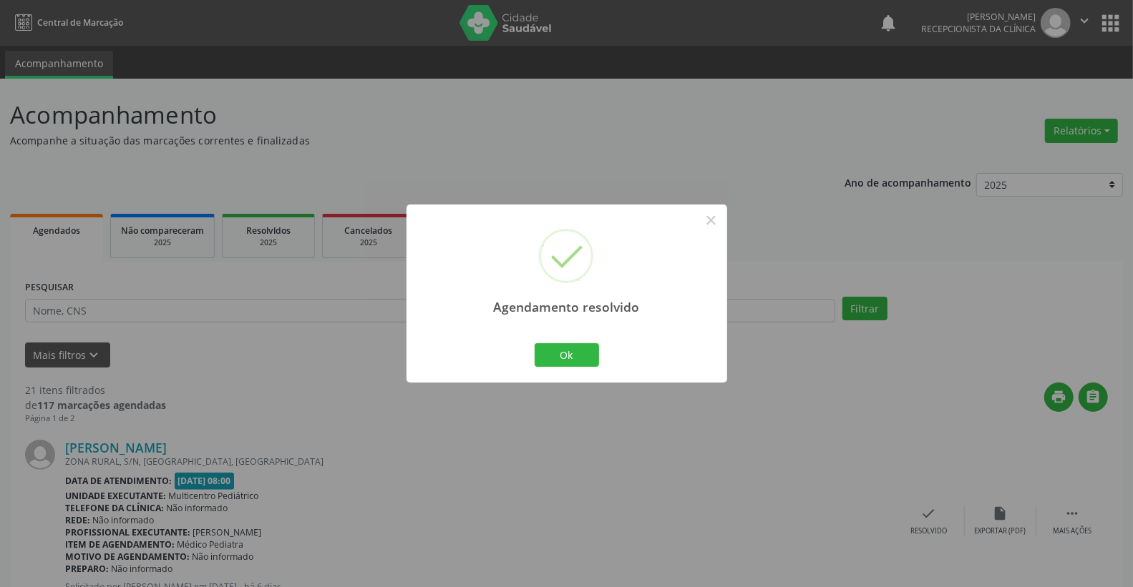
click at [601, 352] on div "Ok Cancel" at bounding box center [566, 355] width 71 height 30
click at [568, 358] on button "Ok" at bounding box center [567, 355] width 64 height 24
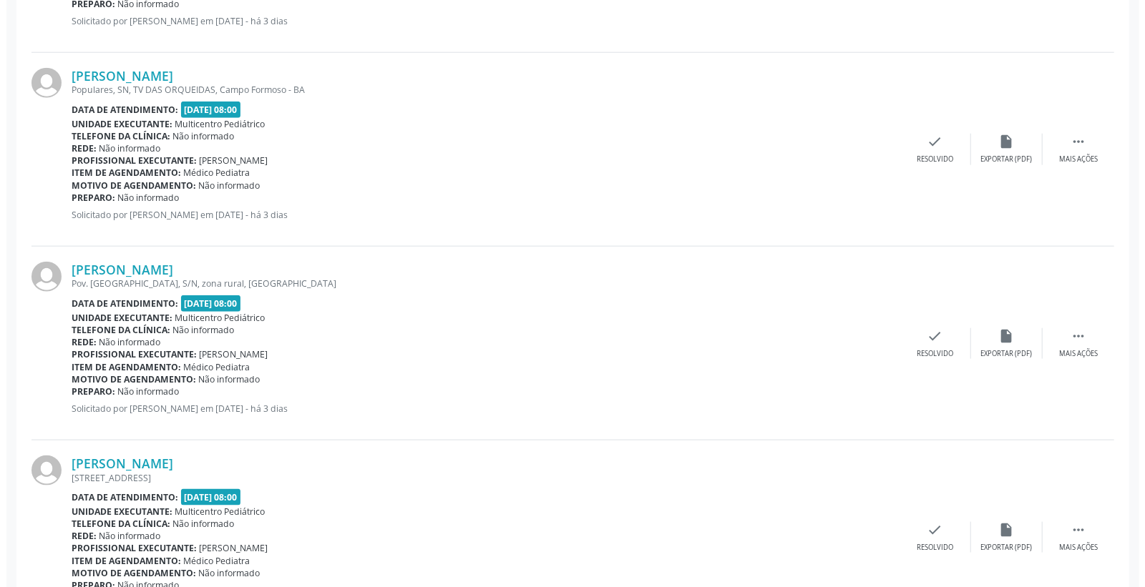
scroll to position [1113, 0]
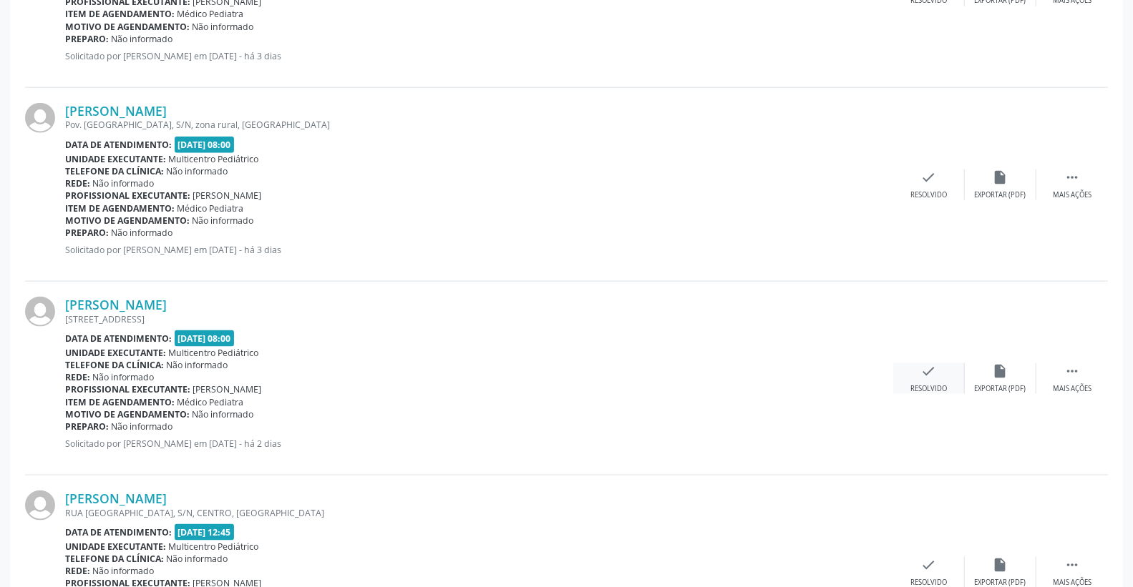
click at [932, 375] on icon "check" at bounding box center [929, 372] width 16 height 16
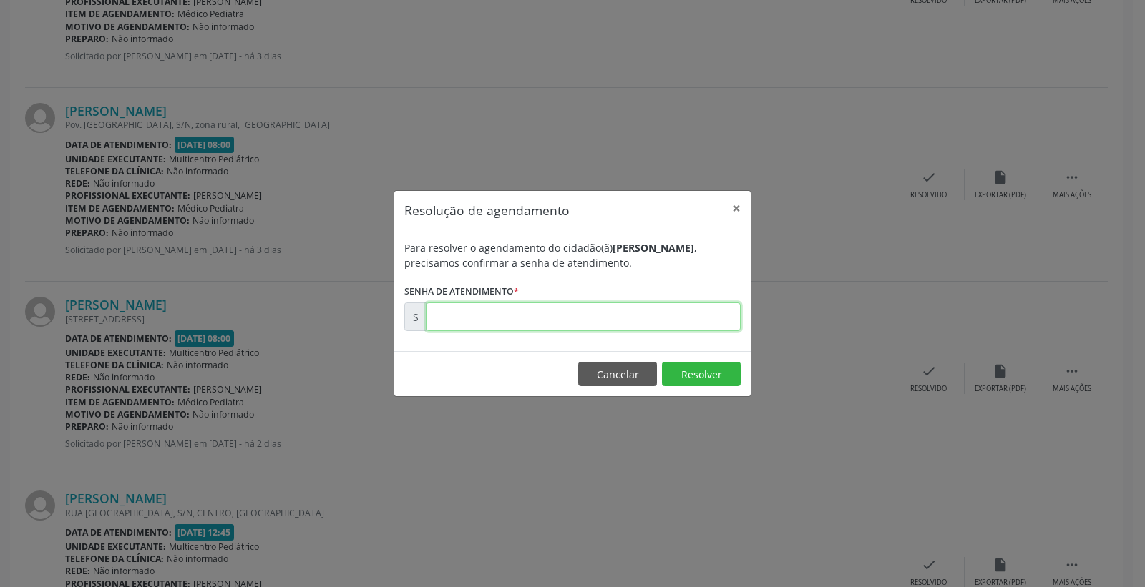
click at [620, 316] on input "text" at bounding box center [583, 317] width 315 height 29
type input "00180978"
click at [709, 382] on button "Resolver" at bounding box center [701, 374] width 79 height 24
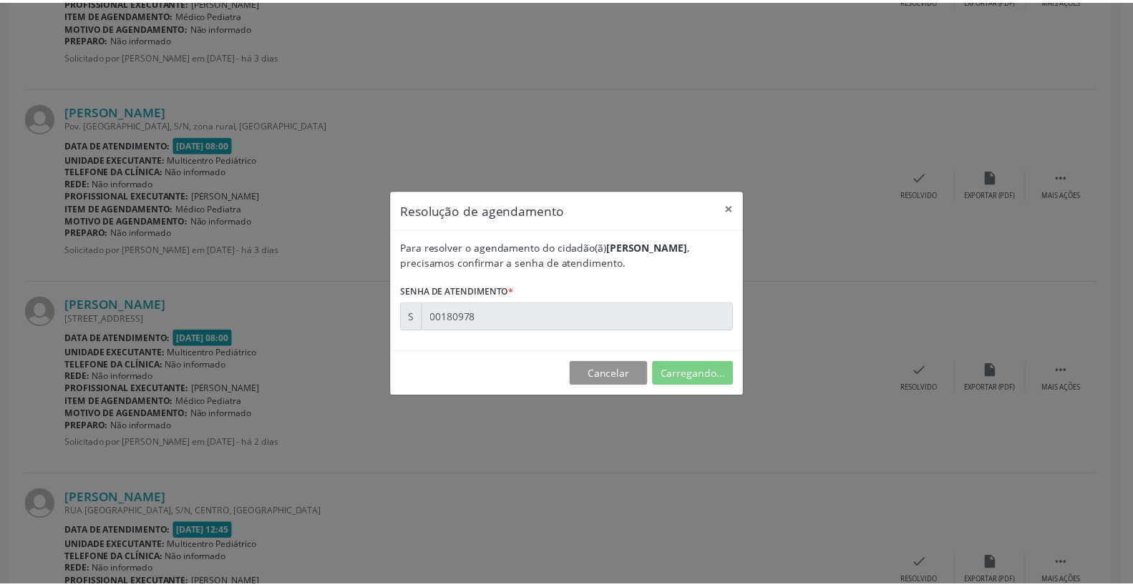
scroll to position [0, 0]
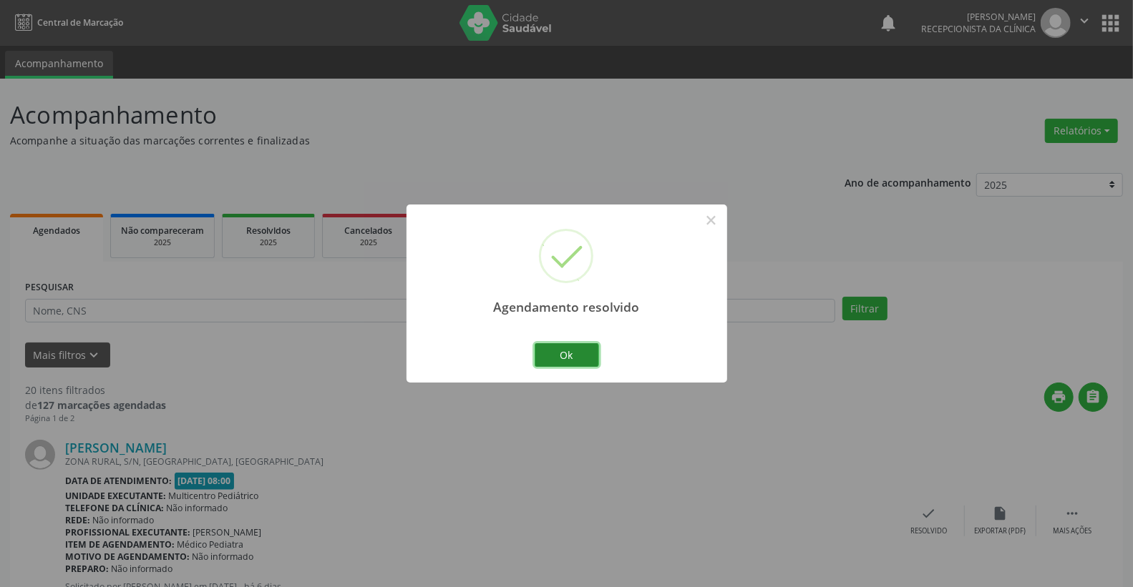
click at [562, 358] on button "Ok" at bounding box center [567, 355] width 64 height 24
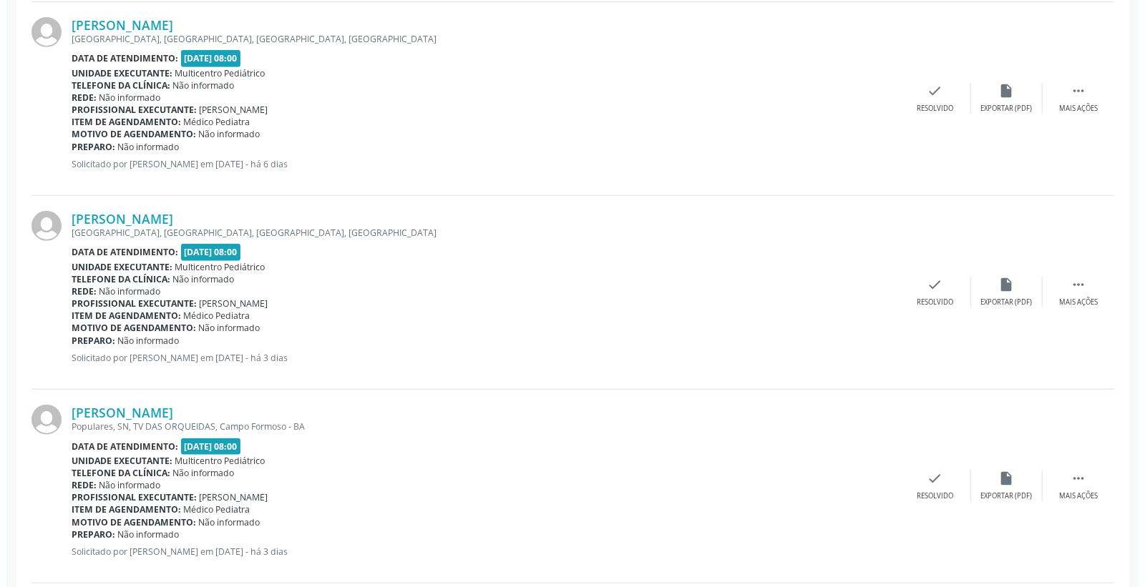
scroll to position [716, 0]
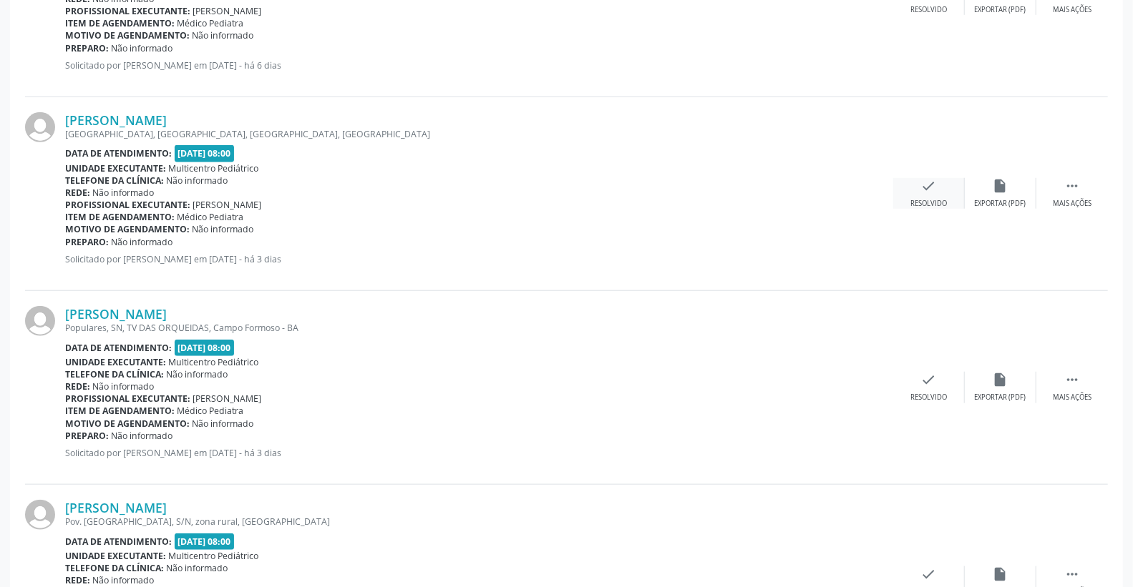
click at [931, 185] on icon "check" at bounding box center [929, 186] width 16 height 16
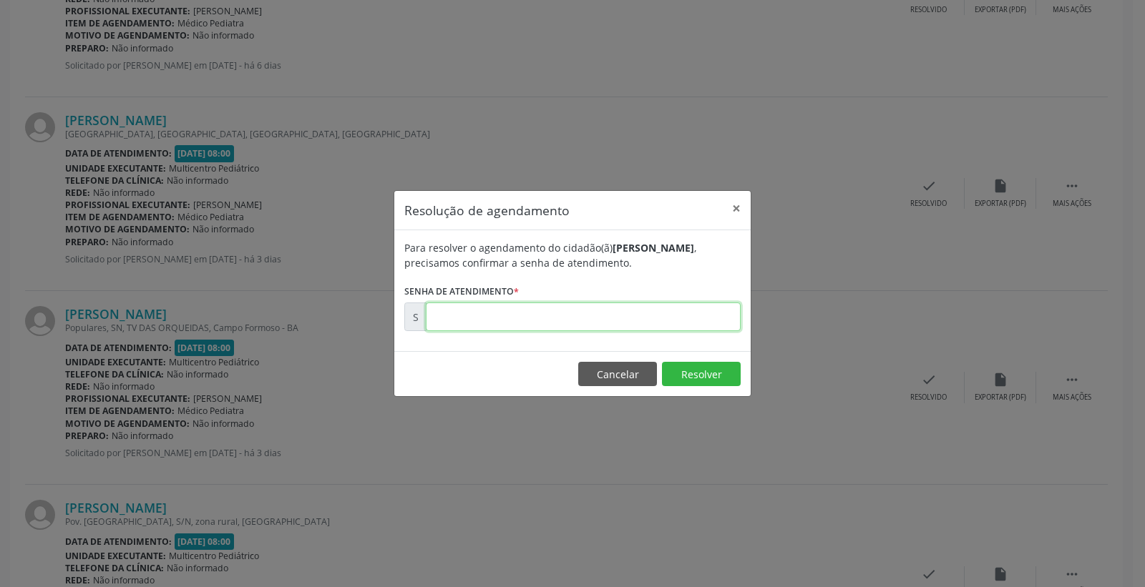
click at [683, 303] on input "text" at bounding box center [583, 317] width 315 height 29
type input "00180715"
click at [721, 360] on footer "Cancelar Resolver" at bounding box center [572, 373] width 356 height 45
click at [718, 362] on button "Resolver" at bounding box center [701, 374] width 79 height 24
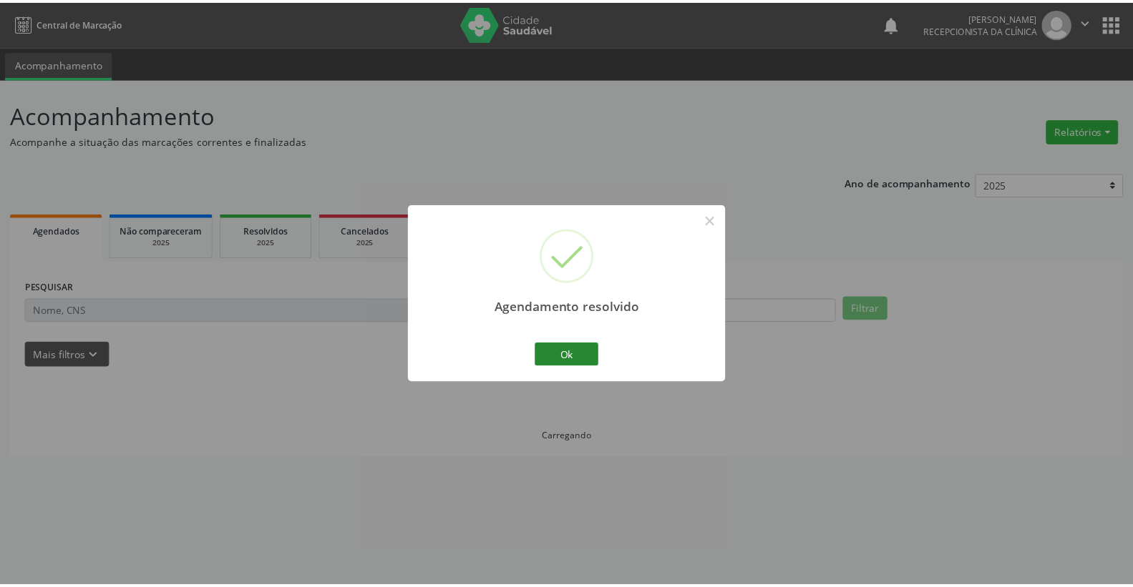
scroll to position [0, 0]
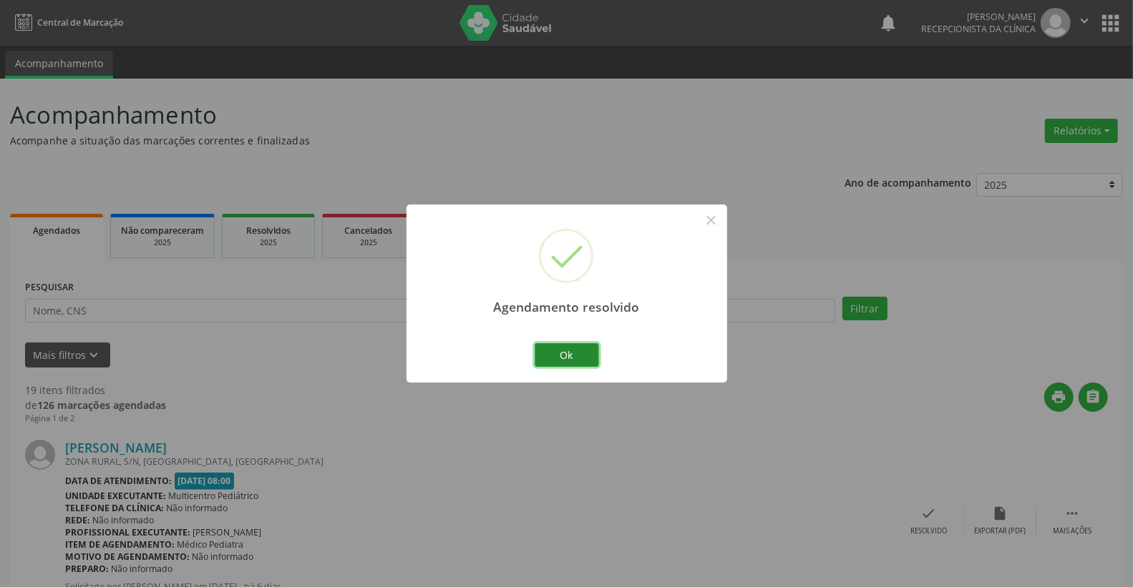
click at [594, 353] on button "Ok" at bounding box center [567, 355] width 64 height 24
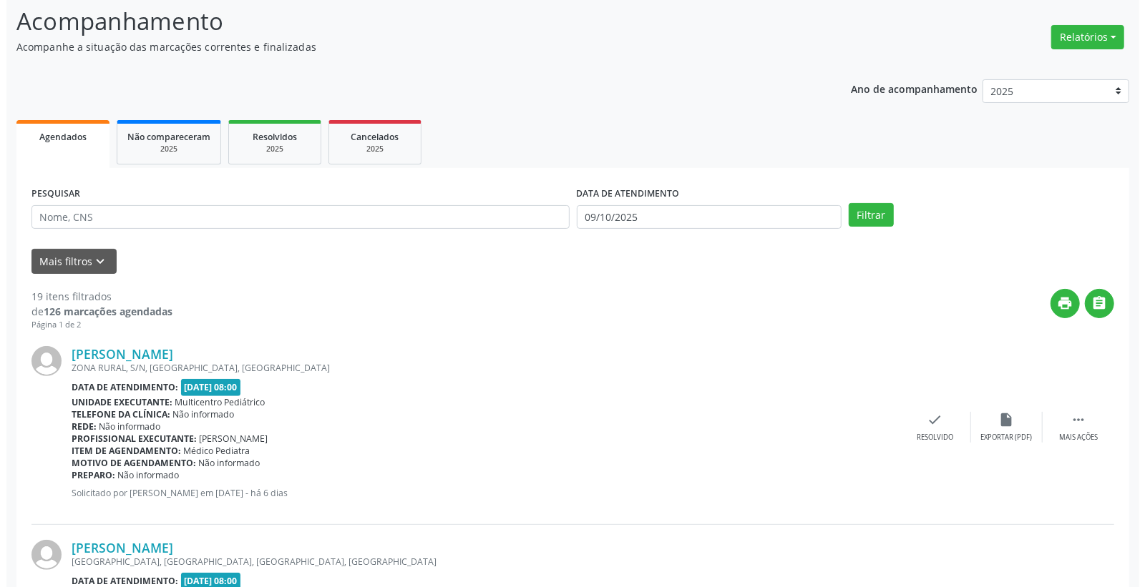
scroll to position [318, 0]
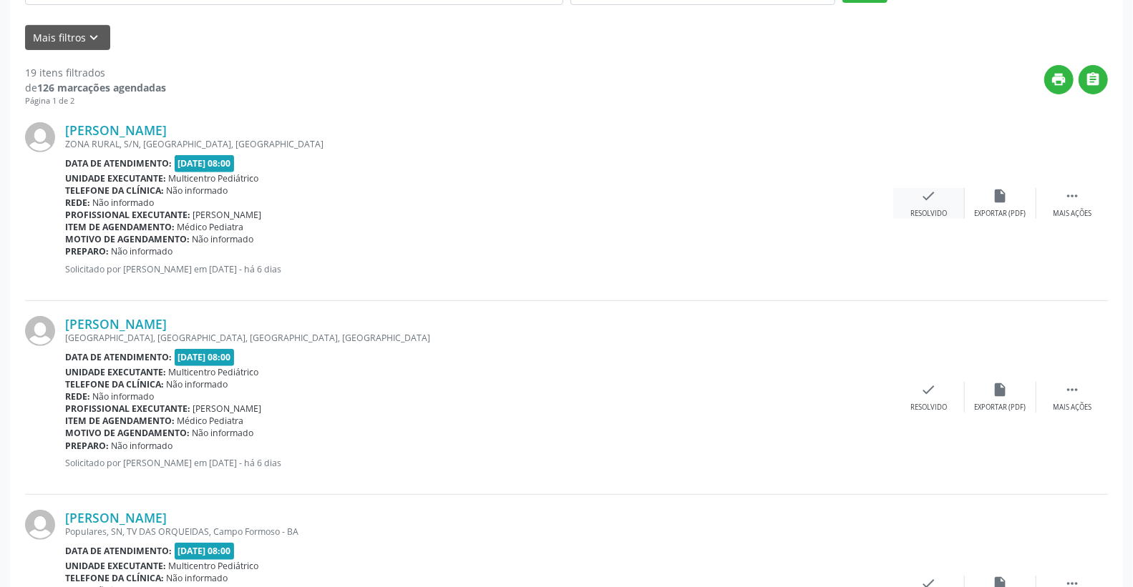
click at [954, 196] on div "check Resolvido" at bounding box center [929, 203] width 72 height 31
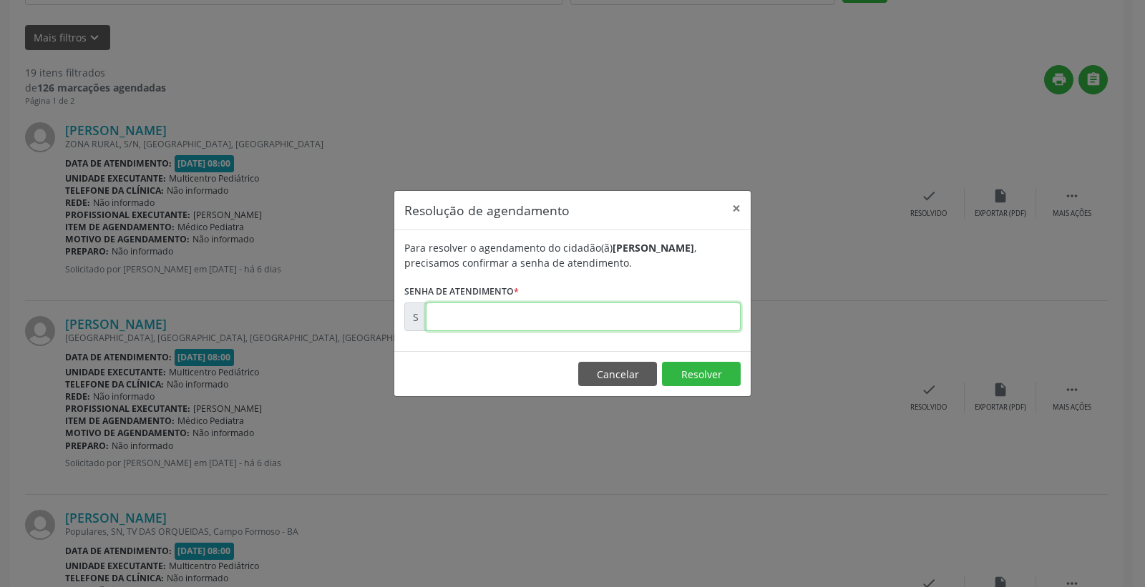
click at [666, 323] on input "text" at bounding box center [583, 317] width 315 height 29
type input "00180647"
drag, startPoint x: 680, startPoint y: 369, endPoint x: 685, endPoint y: 376, distance: 9.3
click at [685, 376] on button "Resolver" at bounding box center [701, 374] width 79 height 24
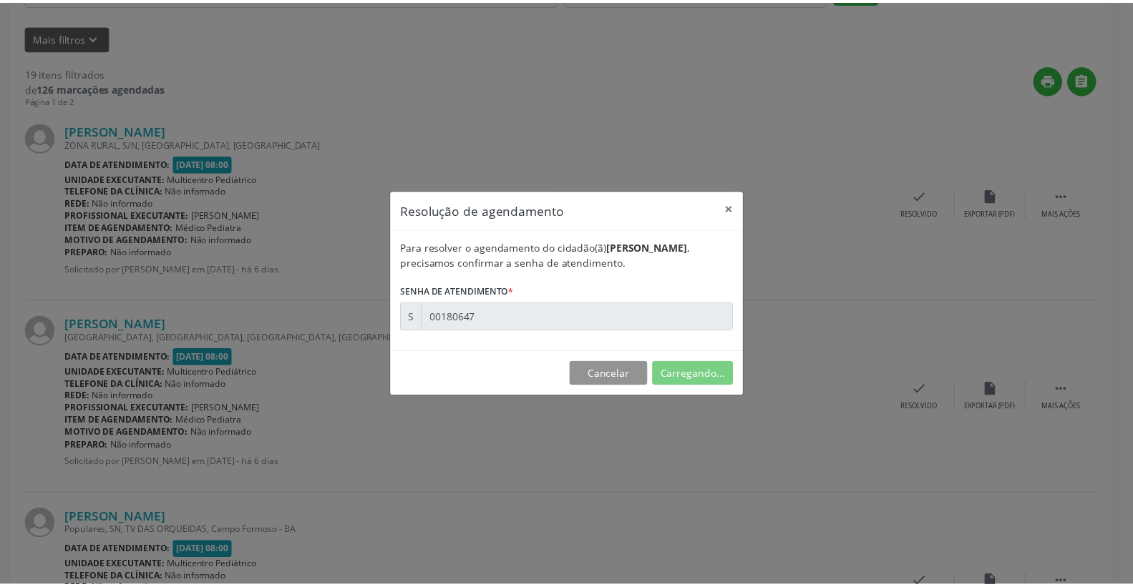
scroll to position [0, 0]
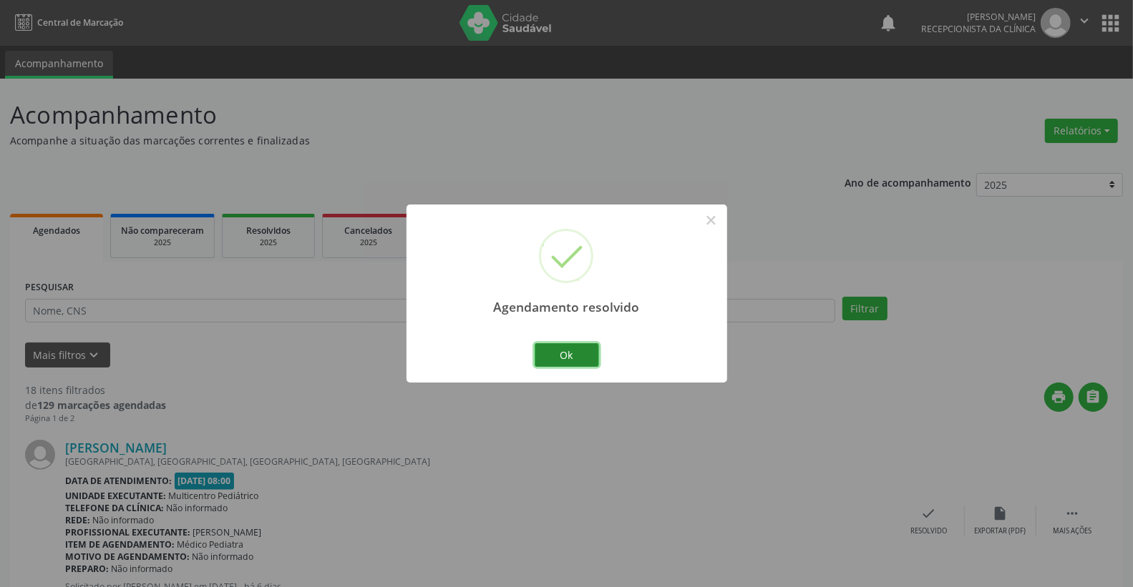
click at [565, 348] on button "Ok" at bounding box center [567, 355] width 64 height 24
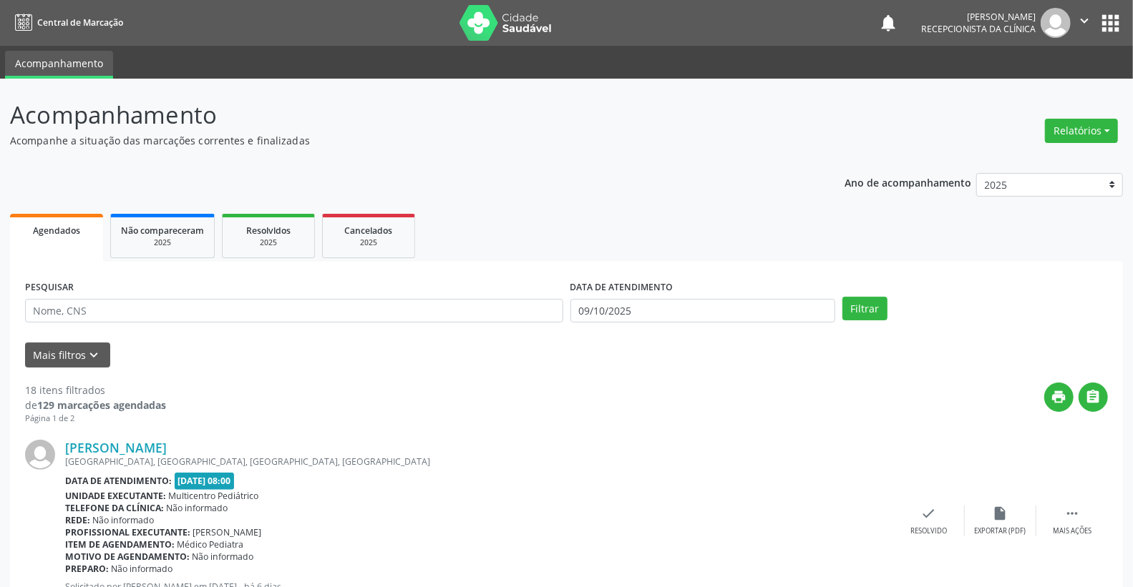
click at [362, 406] on div "print " at bounding box center [637, 404] width 942 height 42
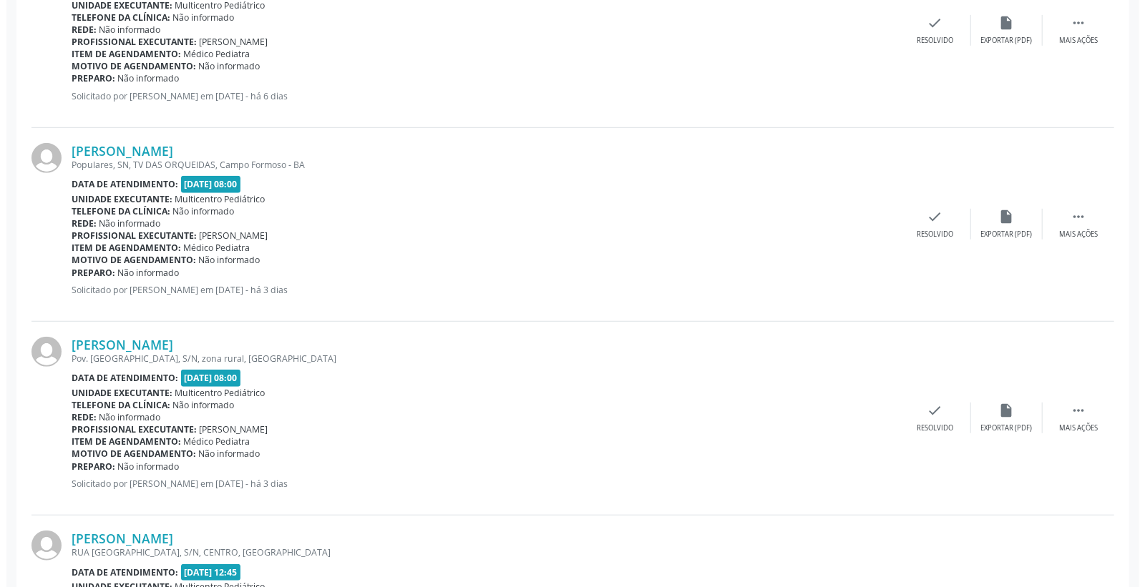
scroll to position [635, 0]
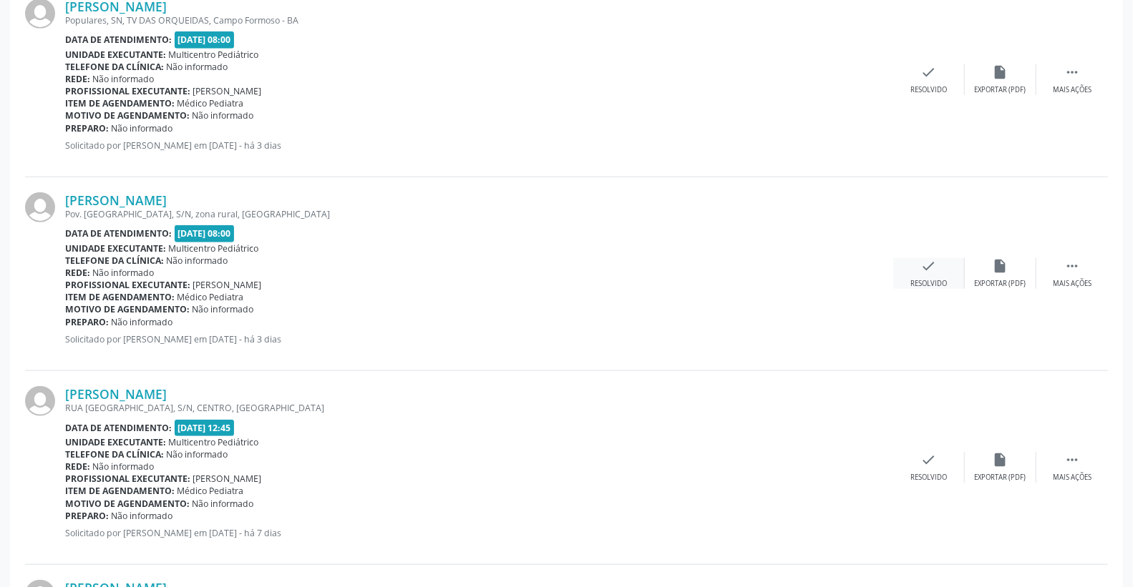
click at [939, 260] on div "check Resolvido" at bounding box center [929, 273] width 72 height 31
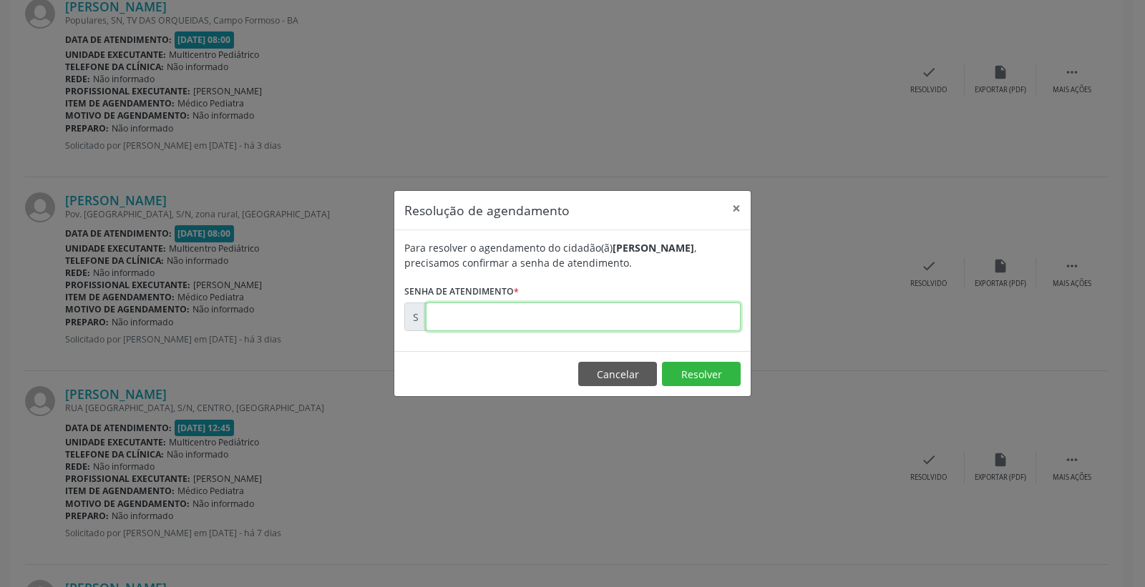
click at [696, 318] on input "text" at bounding box center [583, 317] width 315 height 29
type input "00180864"
click at [685, 378] on button "Resolver" at bounding box center [701, 374] width 79 height 24
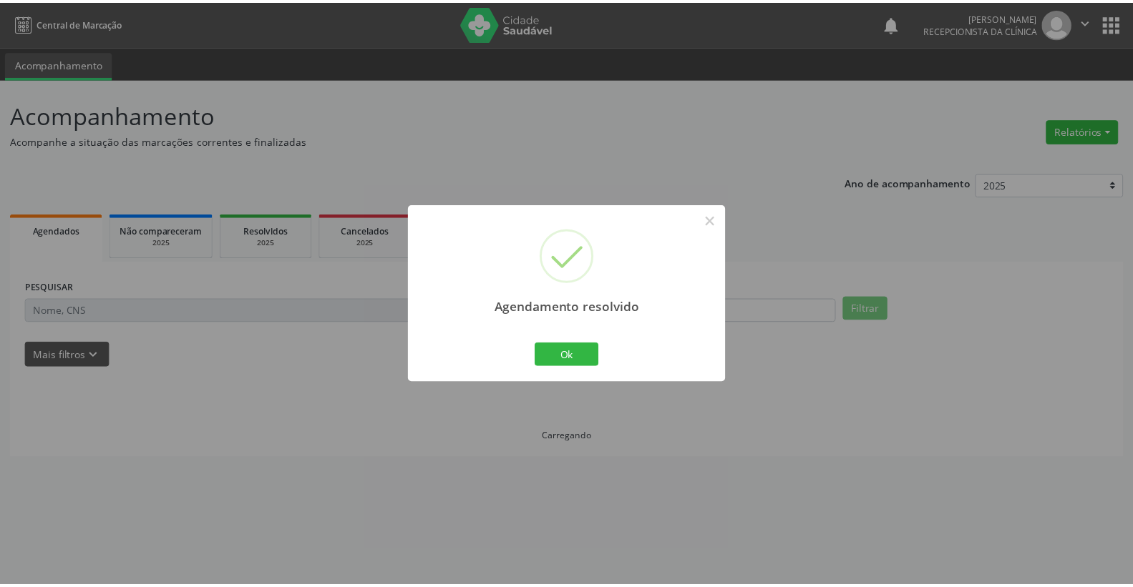
scroll to position [0, 0]
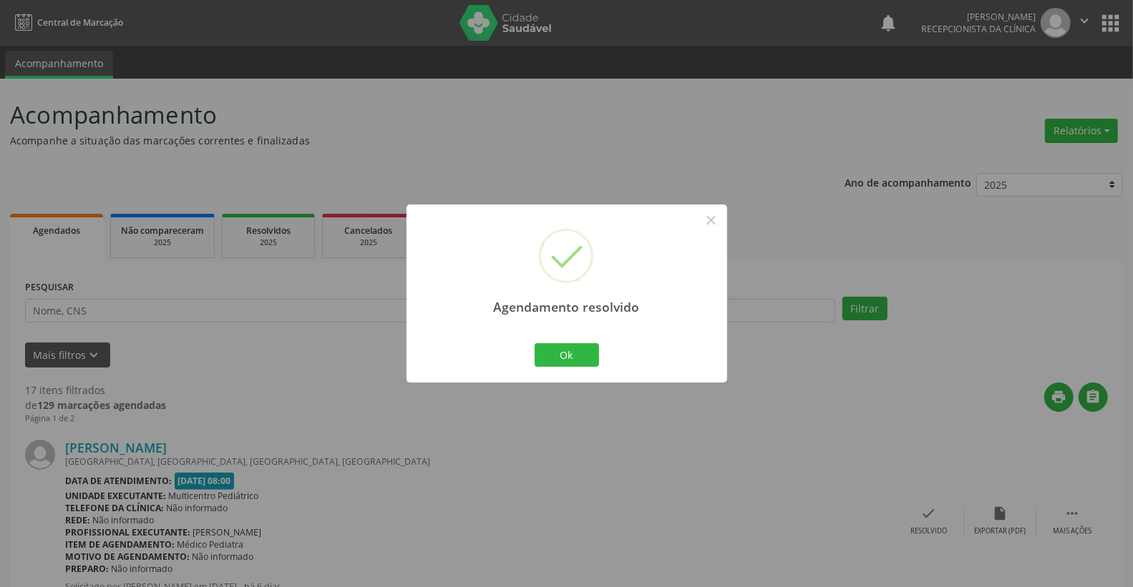
click at [599, 355] on div "Ok Cancel" at bounding box center [566, 355] width 71 height 30
click at [597, 355] on button "Ok" at bounding box center [567, 355] width 64 height 24
